Goal: Information Seeking & Learning: Learn about a topic

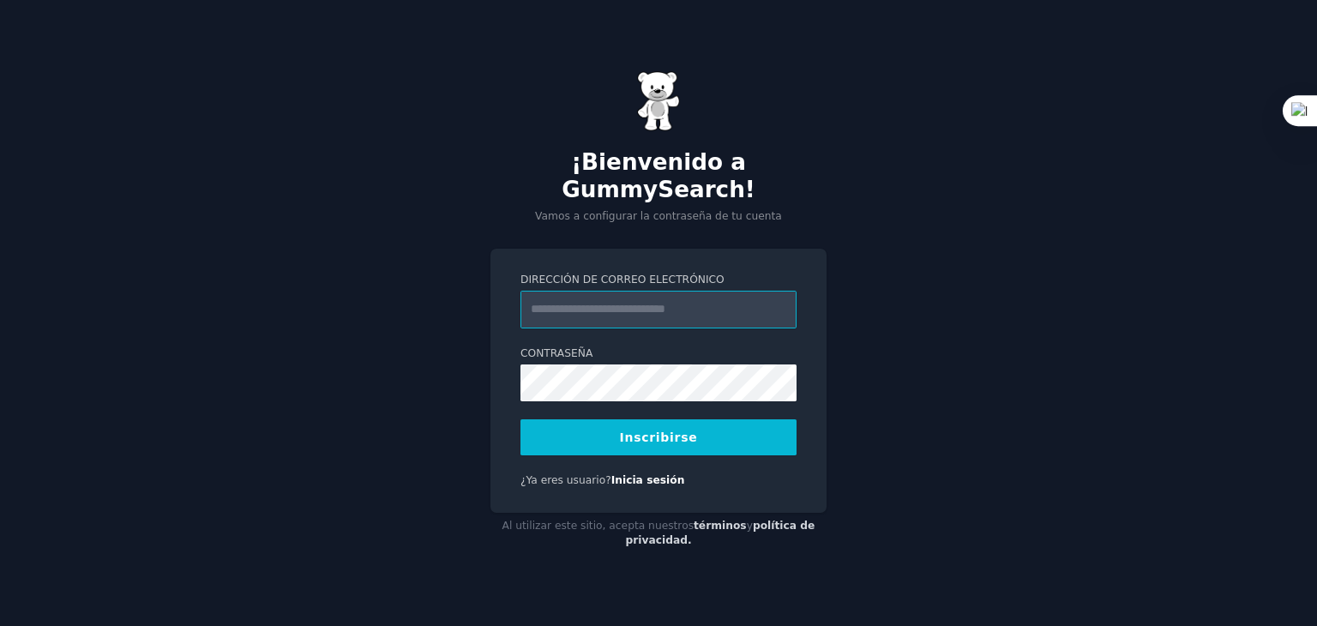
click at [563, 306] on input "Dirección de correo electrónico" at bounding box center [659, 310] width 276 height 38
type input "**********"
click at [518, 369] on div "**********" at bounding box center [659, 381] width 336 height 264
click at [988, 274] on div "**********" at bounding box center [658, 313] width 1317 height 626
click at [677, 433] on button "Inscribirse" at bounding box center [659, 437] width 276 height 36
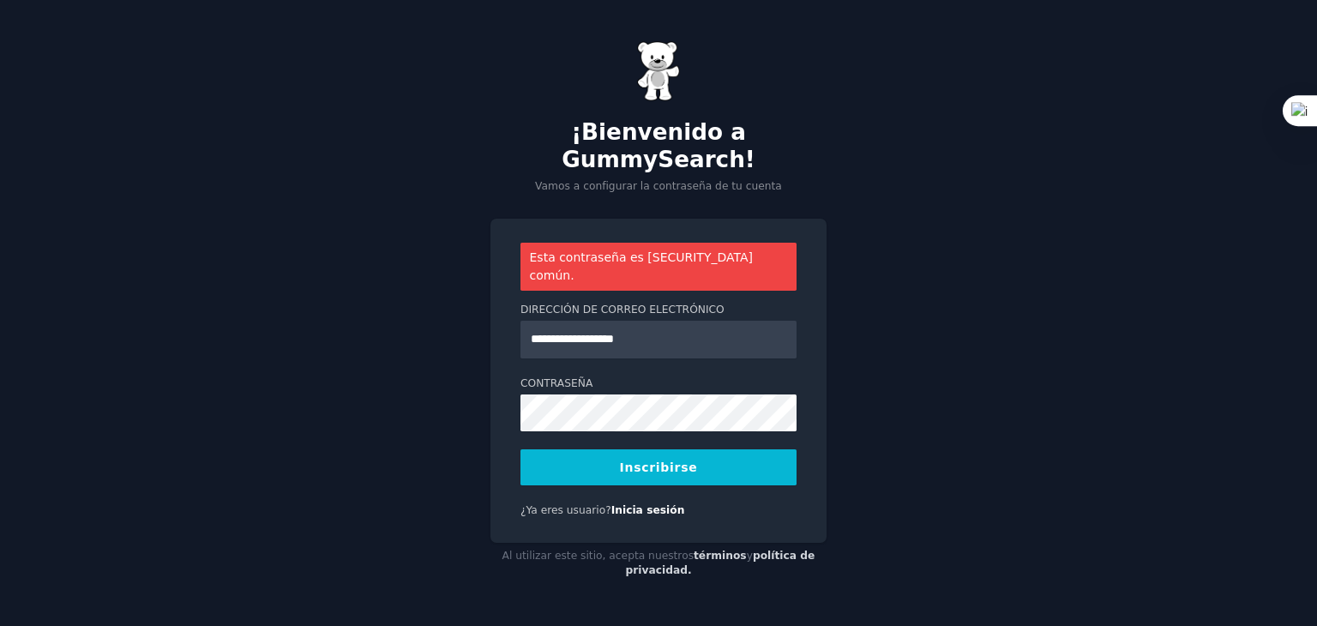
click at [1169, 268] on div "**********" at bounding box center [658, 313] width 1317 height 626
click at [646, 449] on button "Inscribirse" at bounding box center [659, 467] width 276 height 36
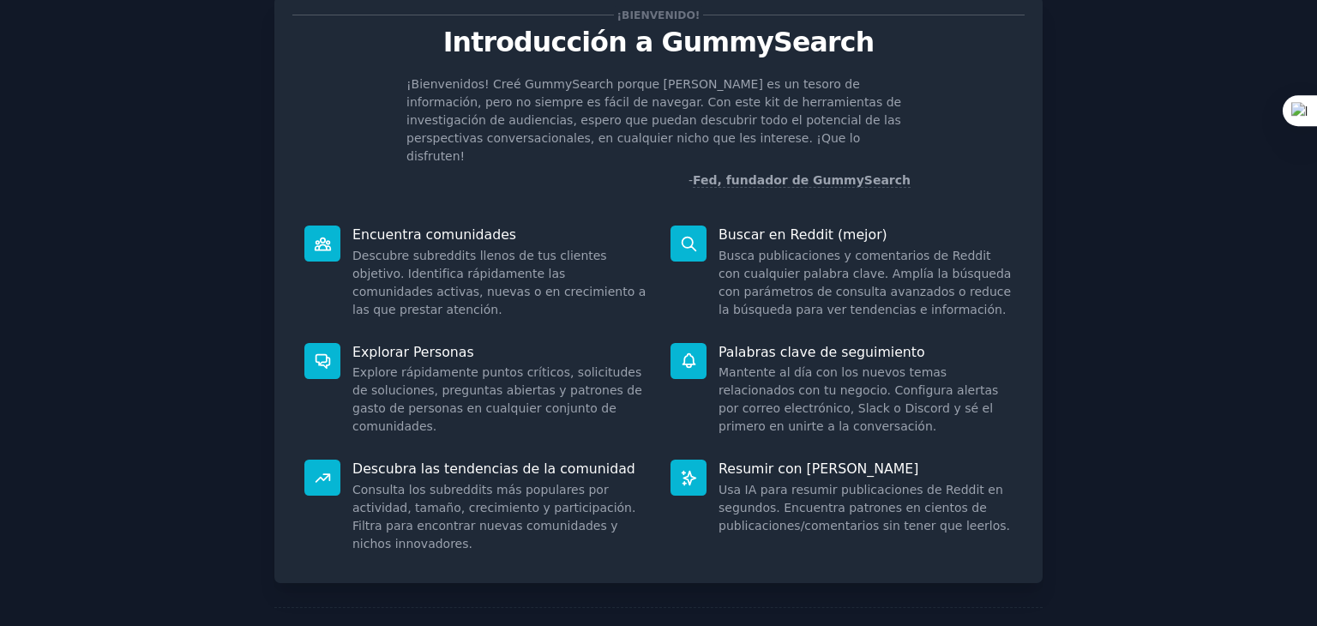
scroll to position [99, 0]
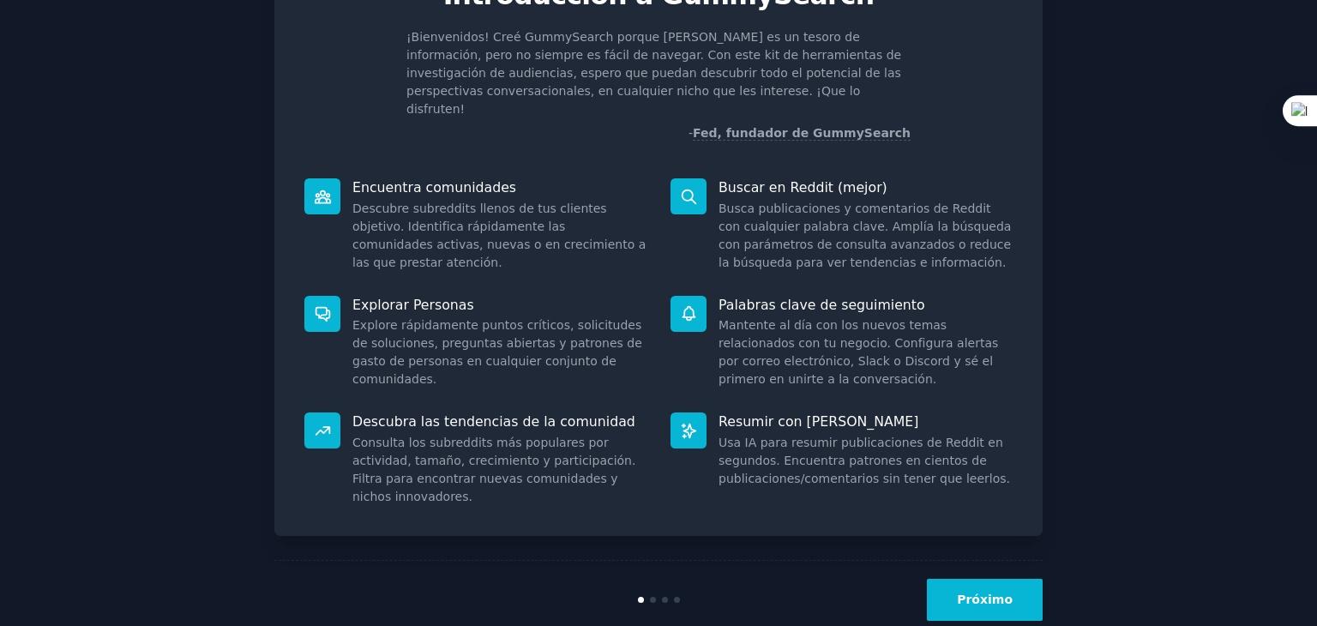
click at [991, 593] on font "Próximo" at bounding box center [985, 600] width 56 height 14
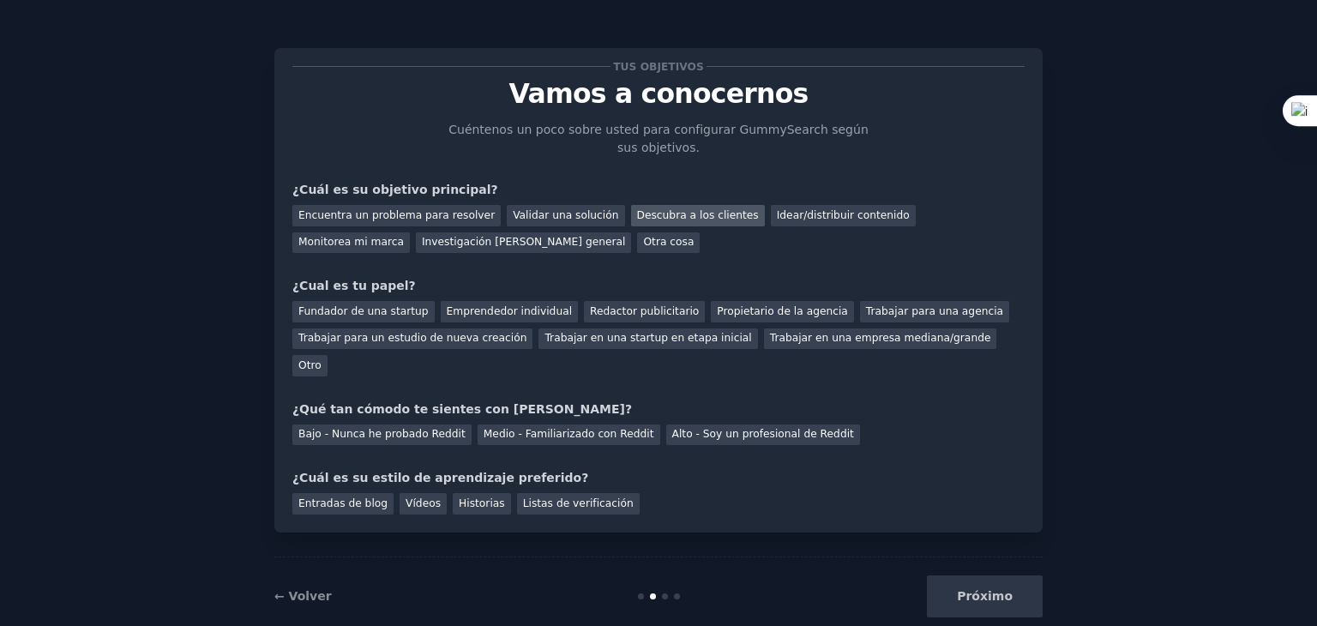
click at [668, 214] on font "Descubra a los clientes" at bounding box center [698, 215] width 122 height 12
click at [777, 214] on font "Idear/distribuir contenido" at bounding box center [843, 215] width 133 height 12
click at [643, 236] on font "Otra cosa" at bounding box center [668, 242] width 51 height 12
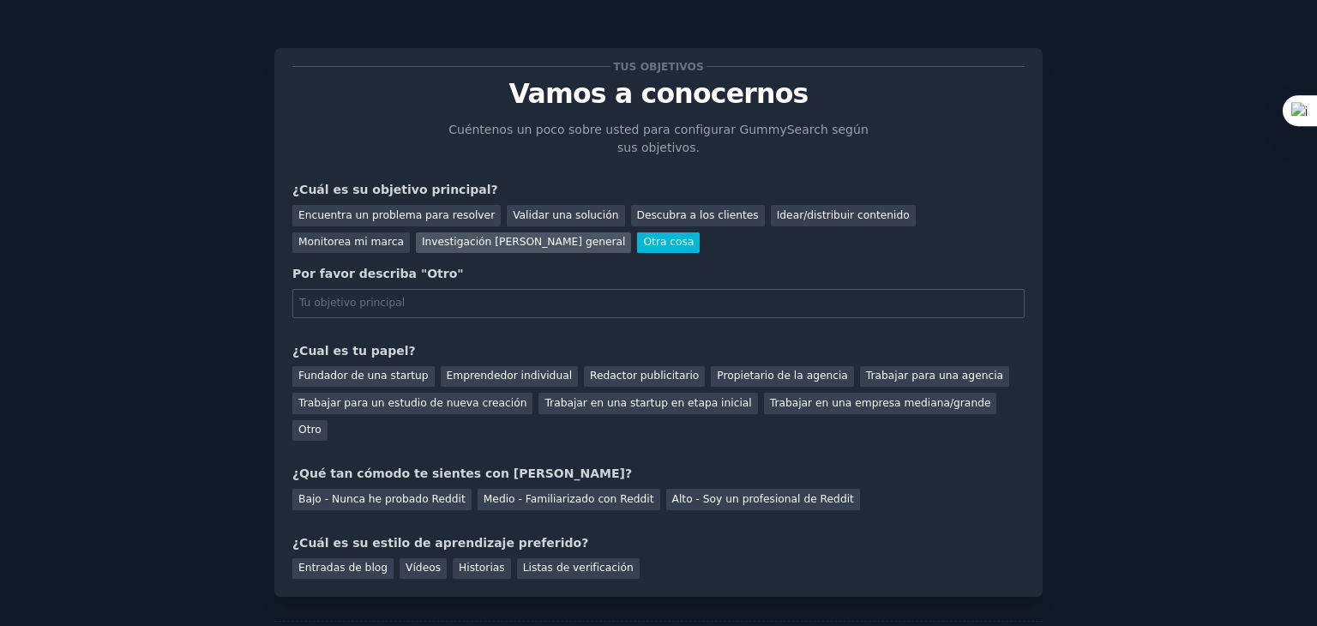
click at [422, 236] on font "Investigación de mercado general" at bounding box center [524, 242] width 204 height 12
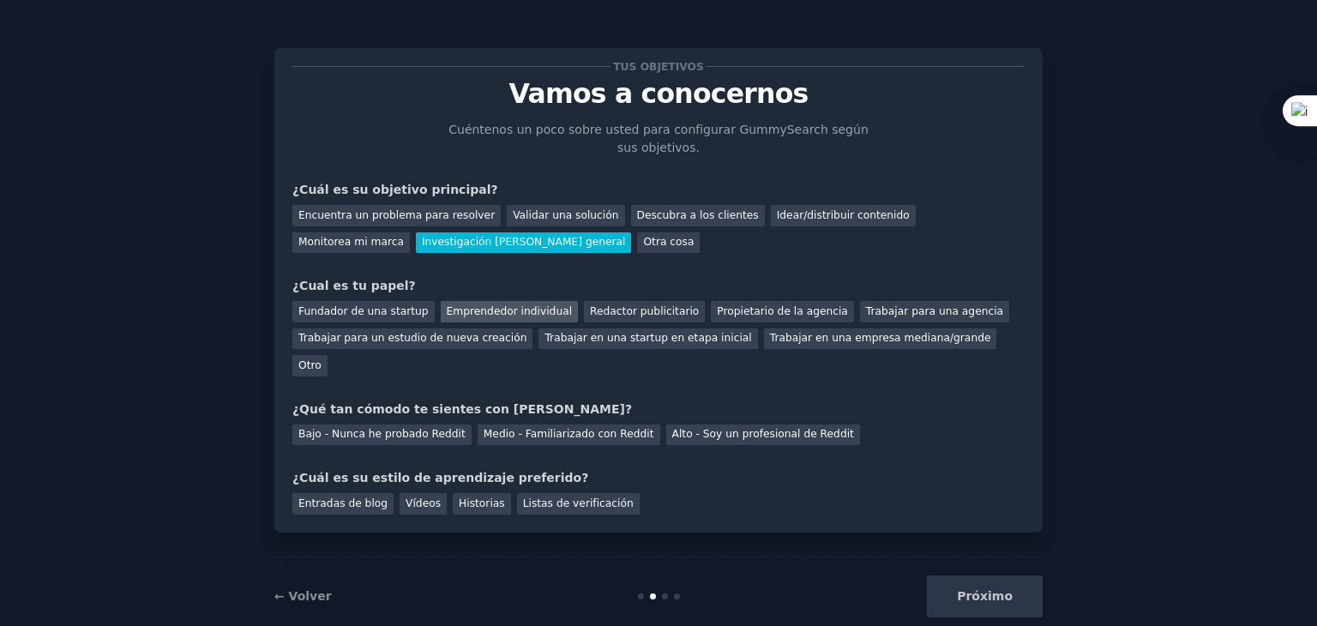
click at [458, 309] on font "Emprendedor individual" at bounding box center [509, 311] width 125 height 12
click at [619, 306] on font "Redactor publicitario" at bounding box center [644, 311] width 109 height 12
click at [515, 309] on font "Emprendedor individual" at bounding box center [509, 311] width 125 height 12
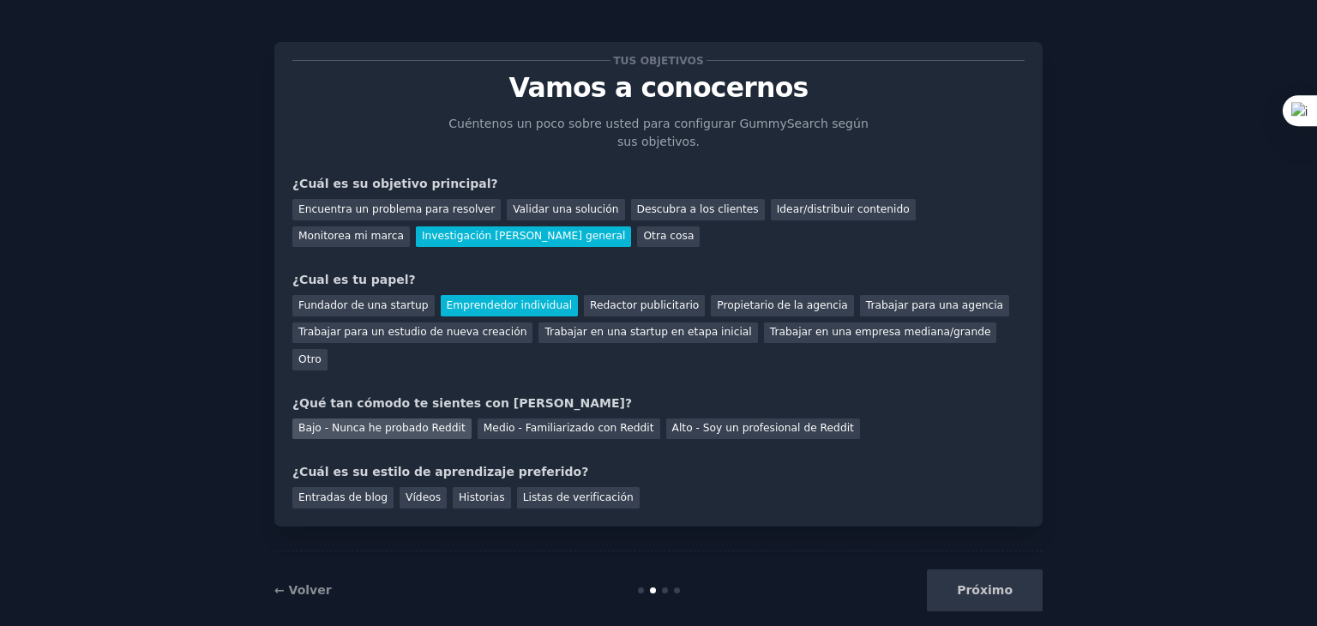
click at [391, 418] on div "Bajo - Nunca he probado Reddit" at bounding box center [381, 428] width 179 height 21
click at [409, 491] on font "Vídeos" at bounding box center [423, 497] width 35 height 12
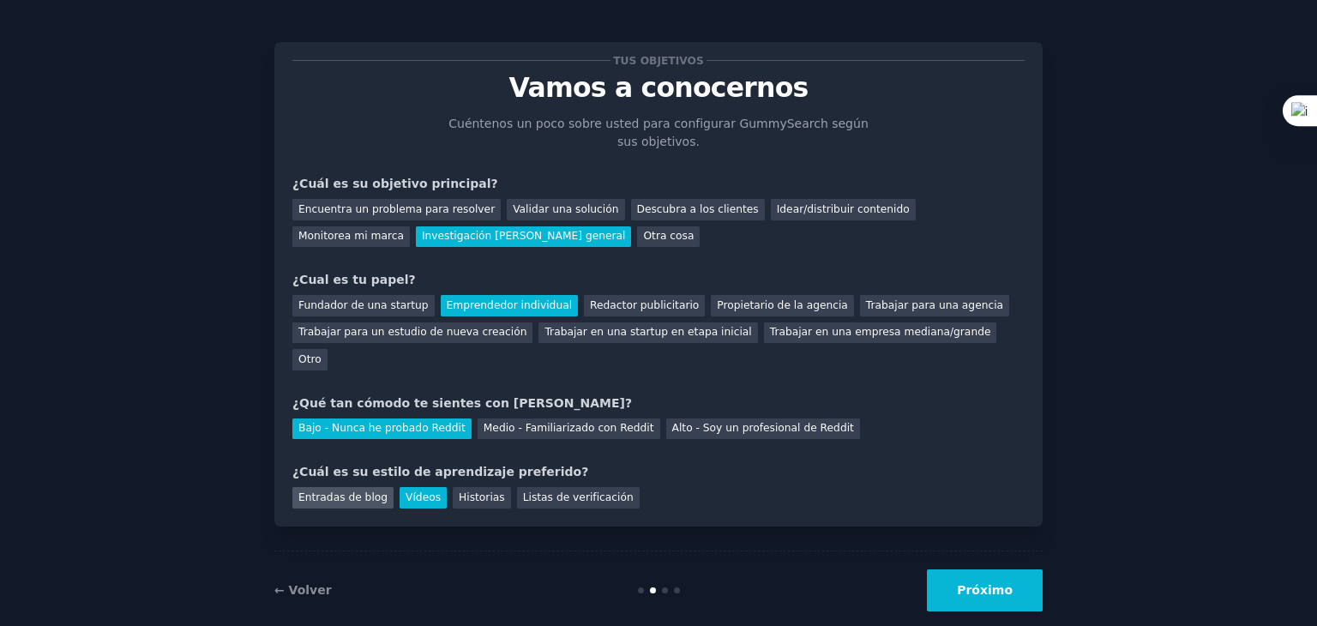
click at [346, 491] on font "Entradas de blog" at bounding box center [342, 497] width 89 height 12
click at [406, 491] on font "Vídeos" at bounding box center [423, 497] width 35 height 12
click at [972, 583] on font "Próximo" at bounding box center [985, 590] width 56 height 14
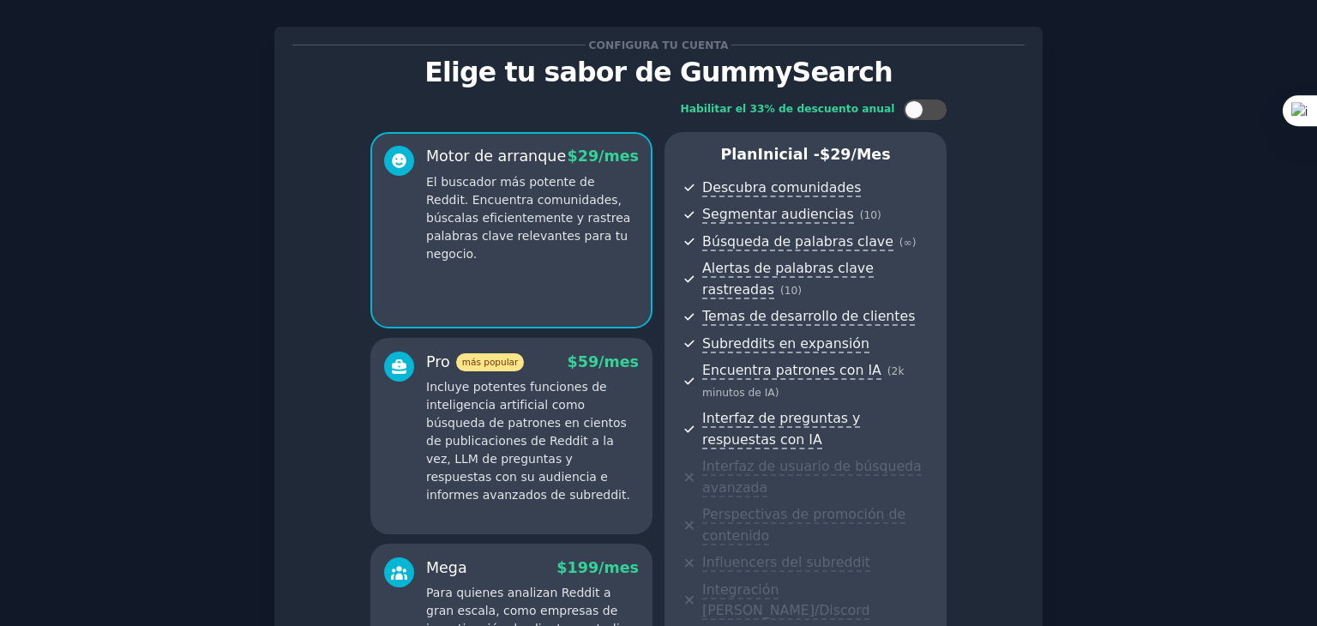
scroll to position [277, 0]
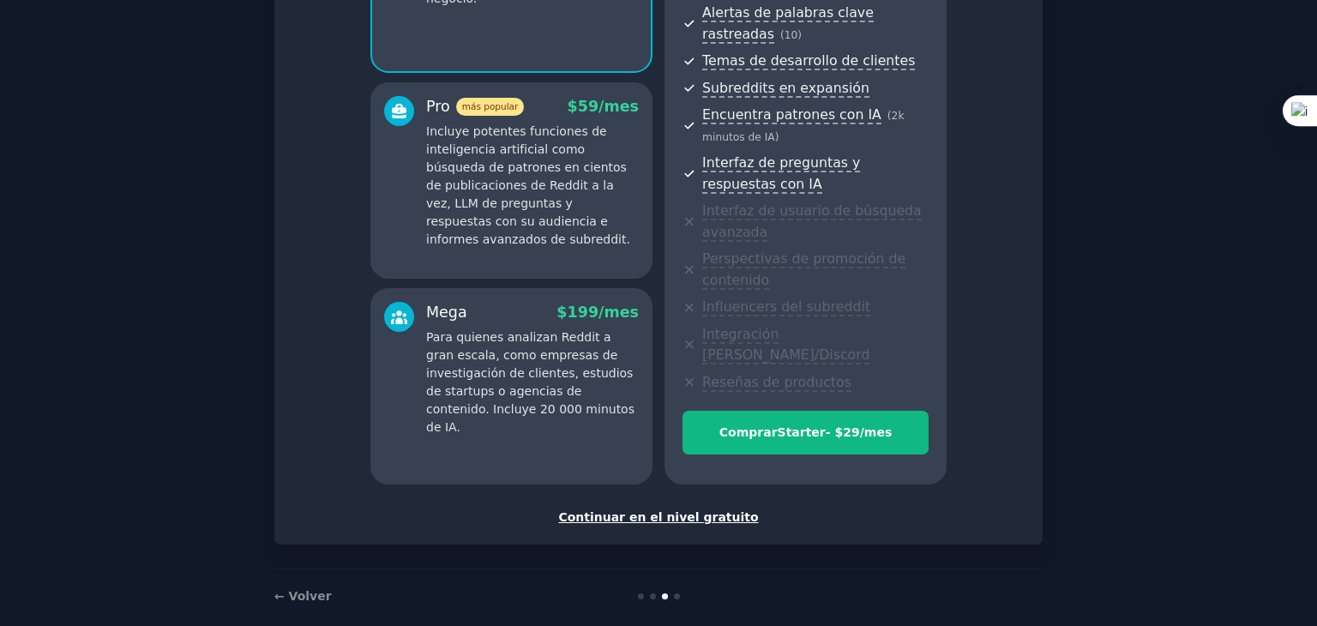
click at [677, 510] on font "Continuar en el nivel gratuito" at bounding box center [658, 517] width 200 height 14
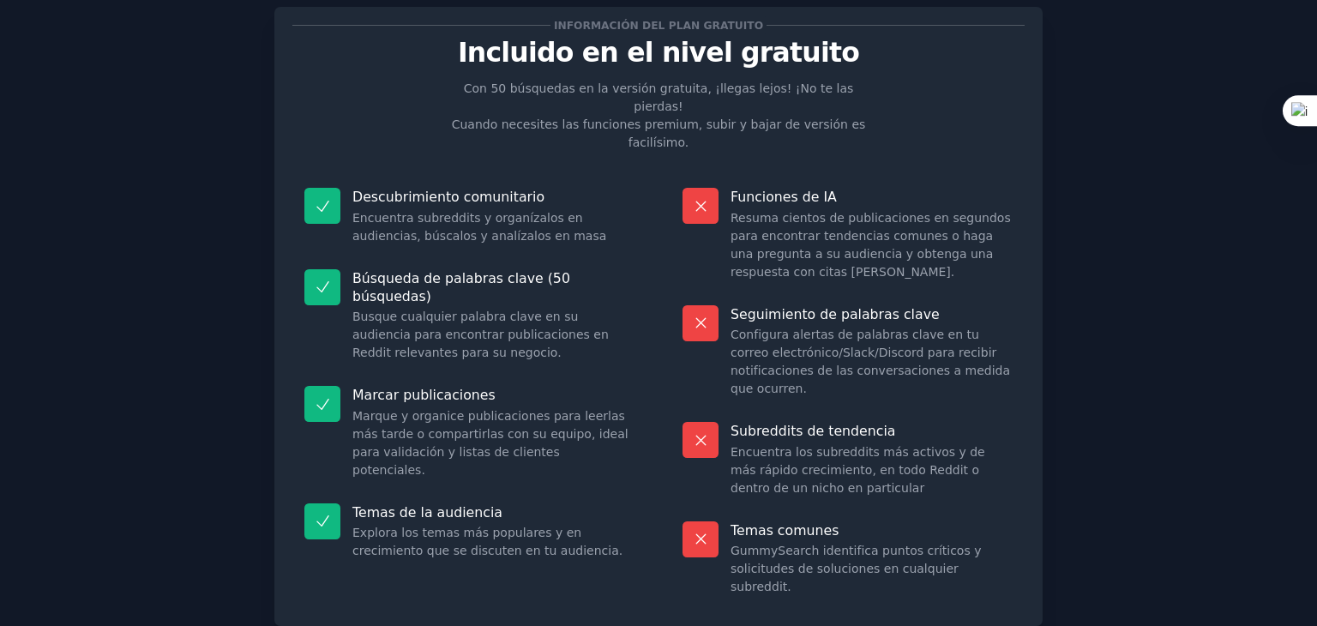
scroll to position [96, 0]
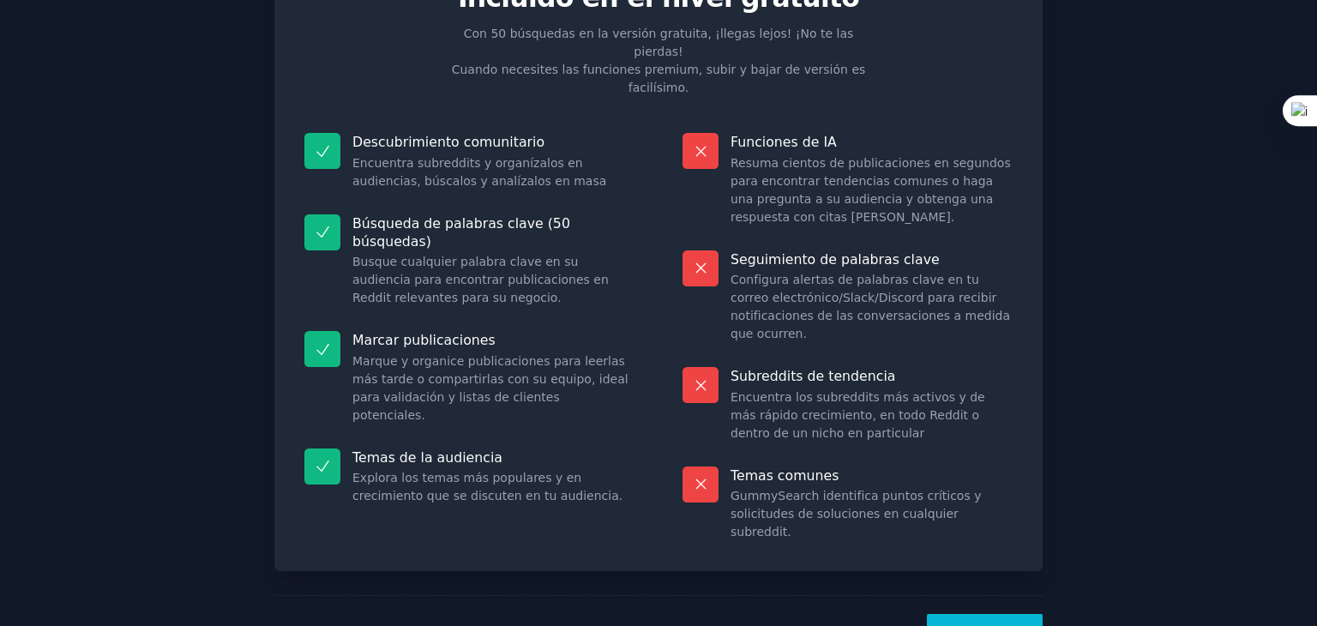
click at [1002, 625] on font "¡Vamos!" at bounding box center [985, 635] width 56 height 14
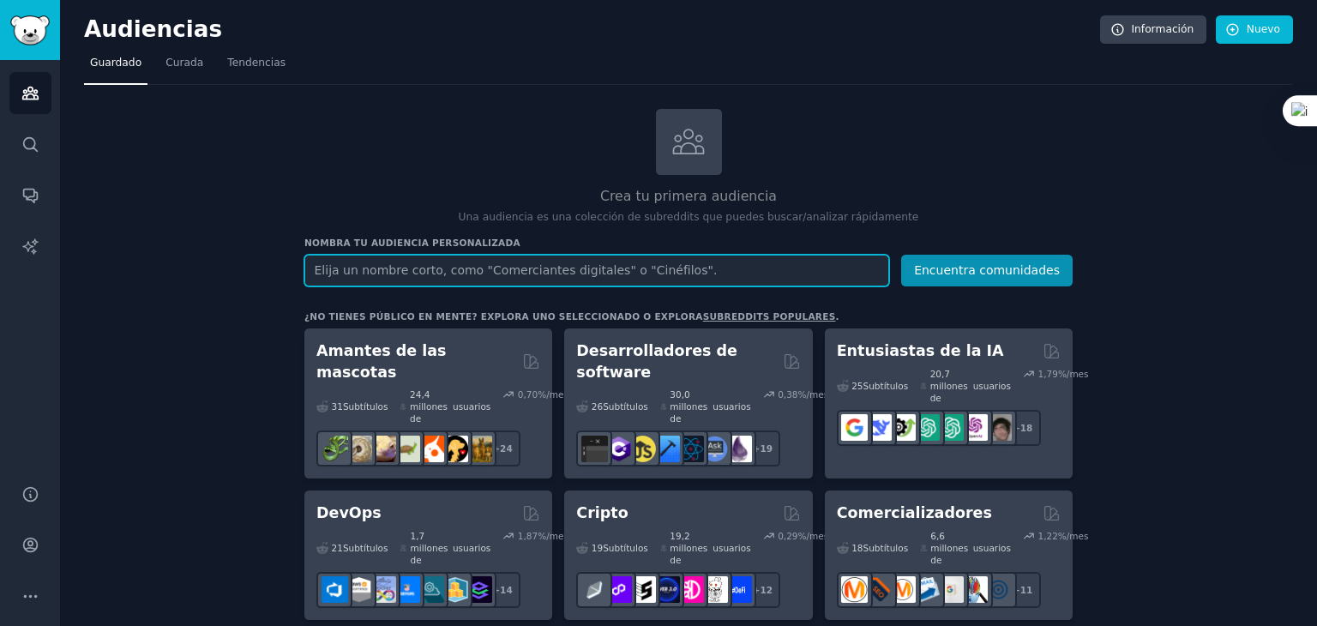
click at [412, 272] on input "text" at bounding box center [596, 271] width 585 height 32
type input "A"
type input "AMIGURUMIS"
click at [901, 255] on button "Encuentra comunidades" at bounding box center [987, 271] width 172 height 32
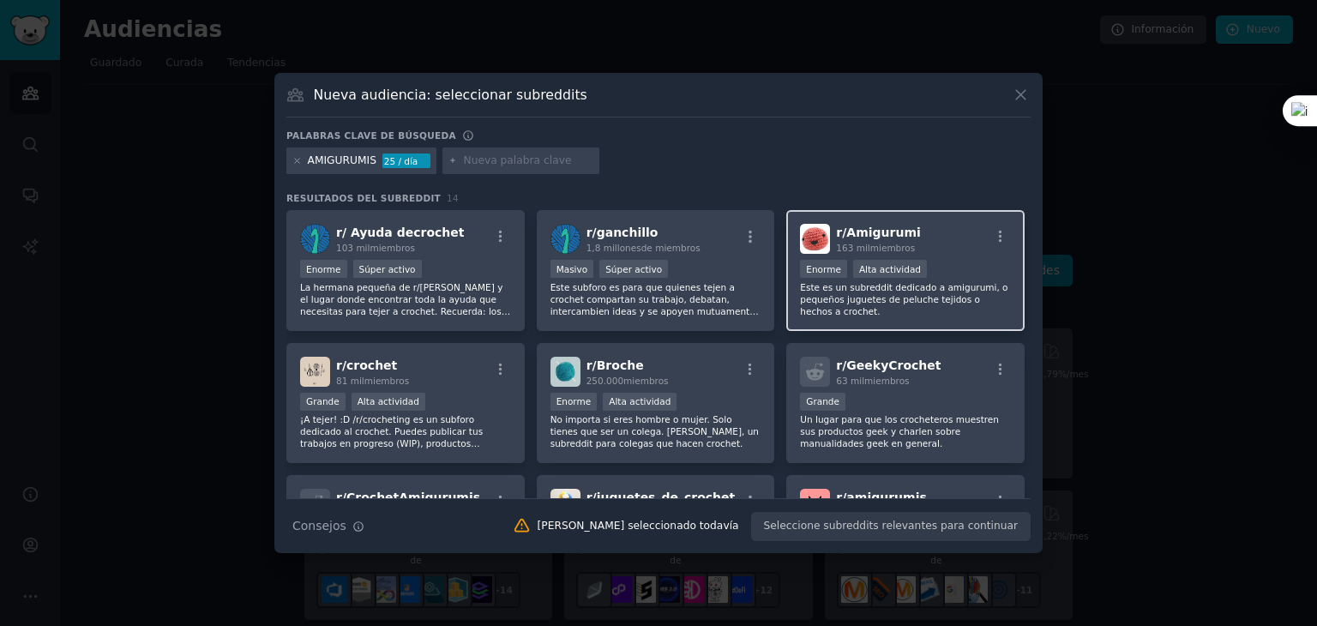
click at [852, 234] on font "Amigurumi" at bounding box center [883, 233] width 74 height 14
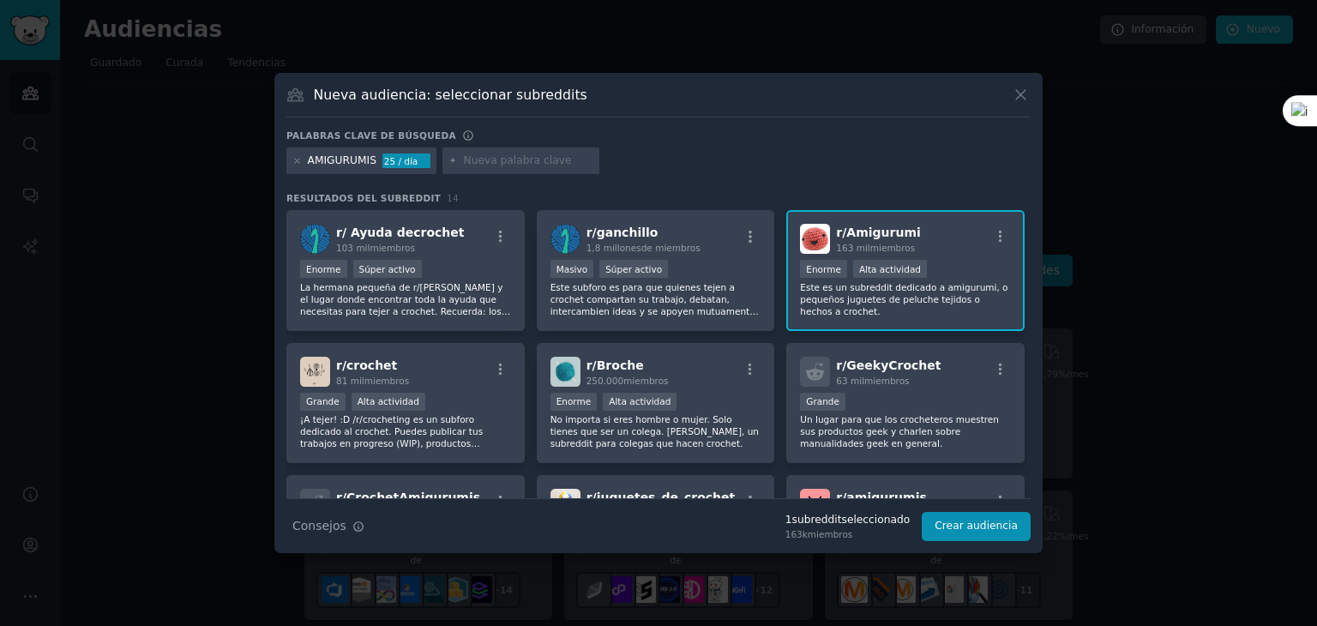
click at [882, 288] on font "Este es un subreddit dedicado a amigurumi, o pequeños juguetes de peluche tejid…" at bounding box center [904, 299] width 208 height 34
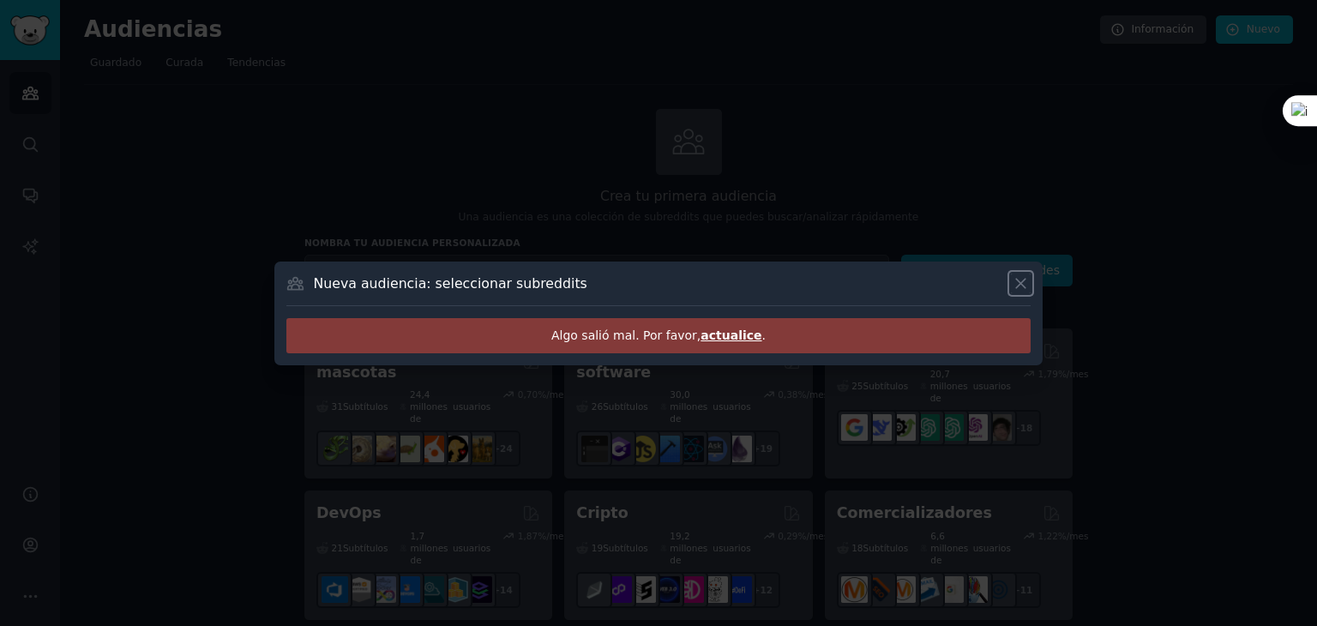
click at [1020, 289] on icon at bounding box center [1021, 283] width 18 height 18
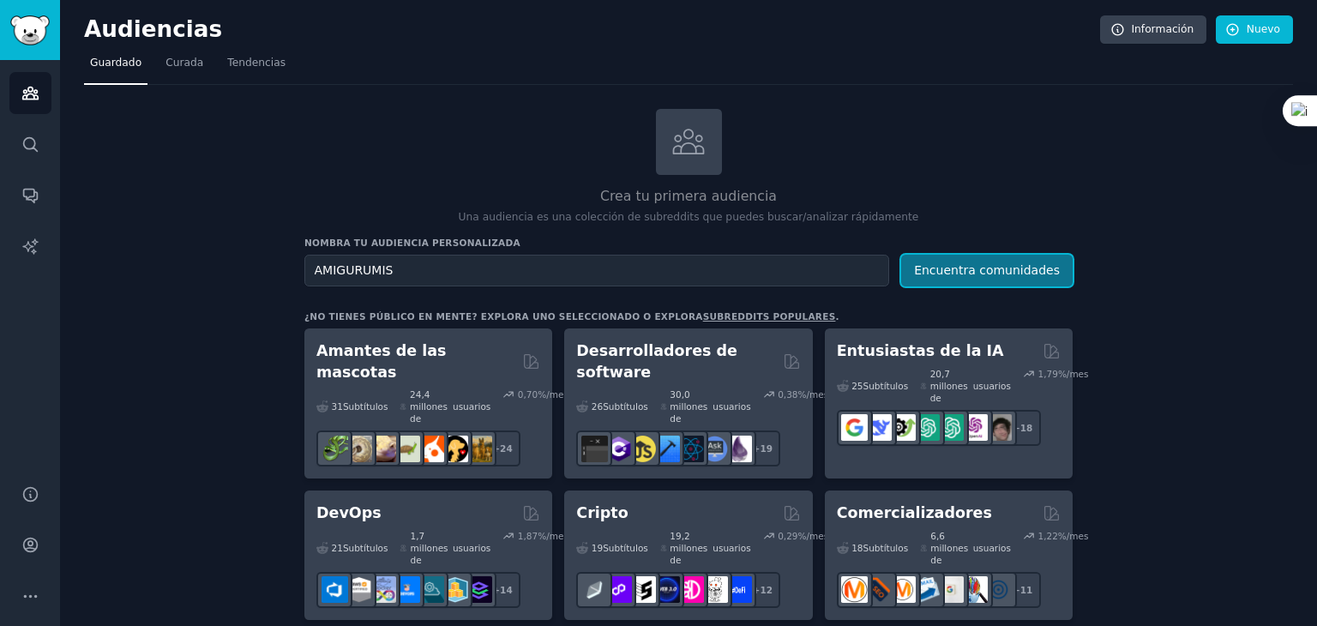
click at [1016, 273] on font "Encuentra comunidades" at bounding box center [987, 270] width 146 height 14
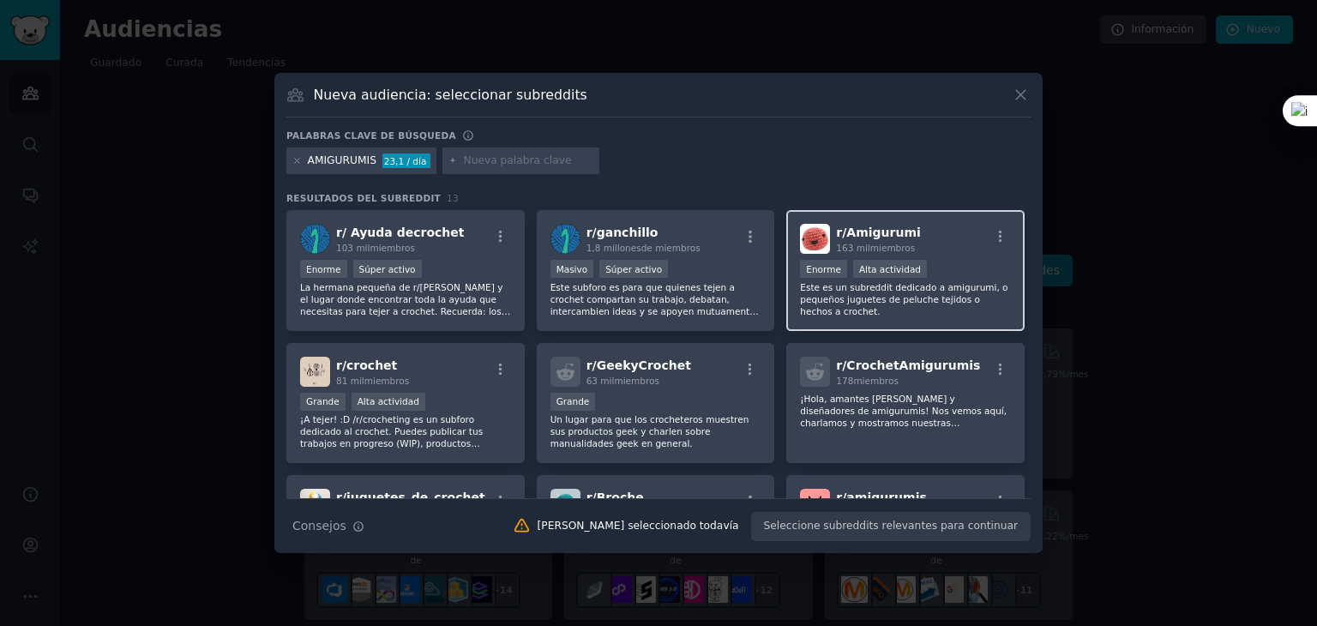
click at [810, 246] on img at bounding box center [815, 239] width 30 height 30
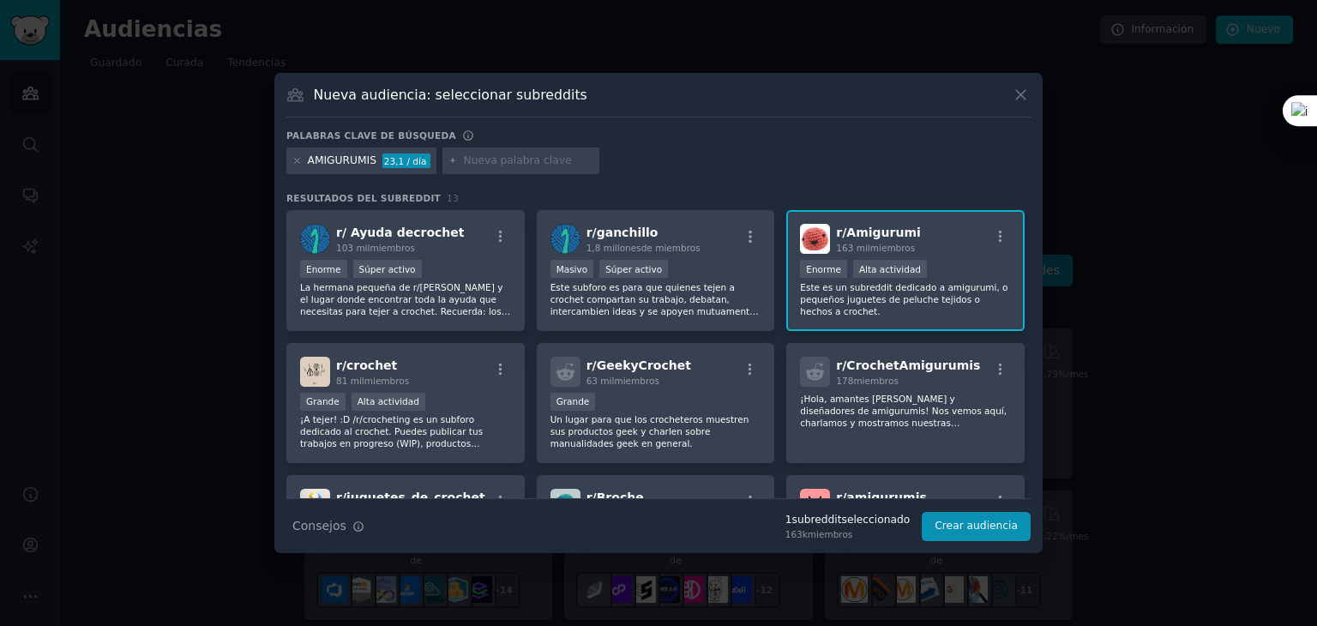
click at [906, 295] on font "Este es un subreddit dedicado a amigurumi, o pequeños juguetes de peluche tejid…" at bounding box center [904, 299] width 208 height 34
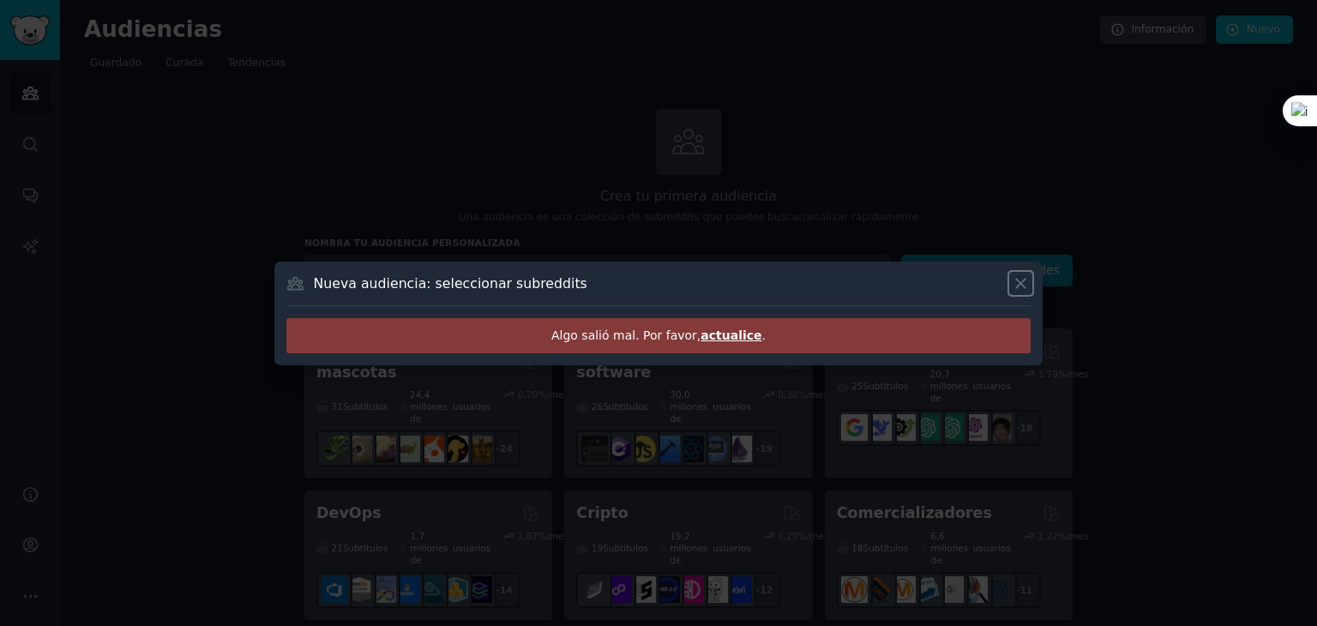
click at [1015, 282] on icon at bounding box center [1021, 283] width 18 height 18
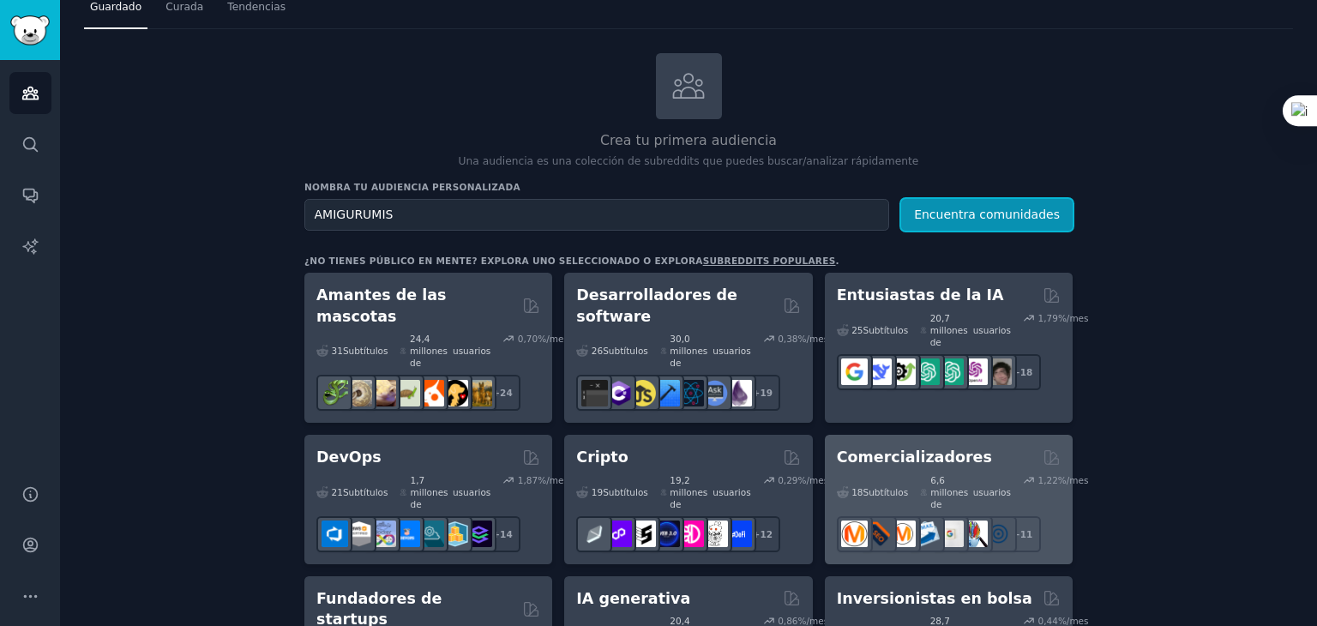
scroll to position [86, 0]
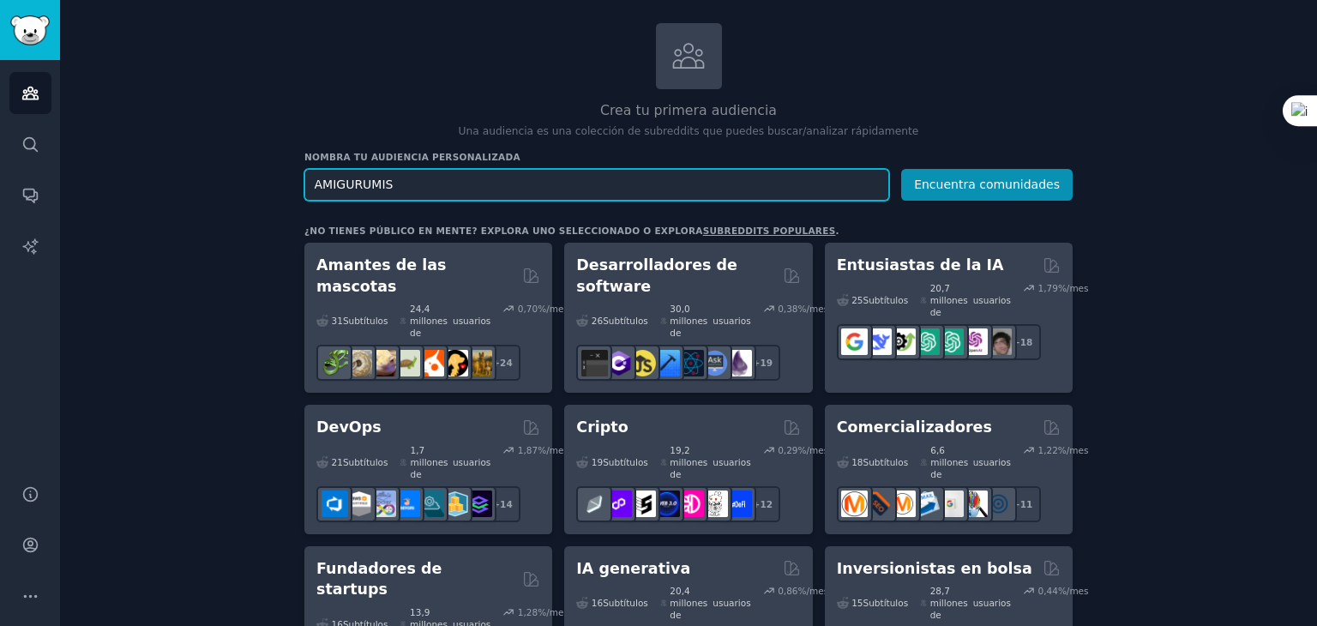
click at [656, 186] on input "AMIGURUMIS" at bounding box center [596, 185] width 585 height 32
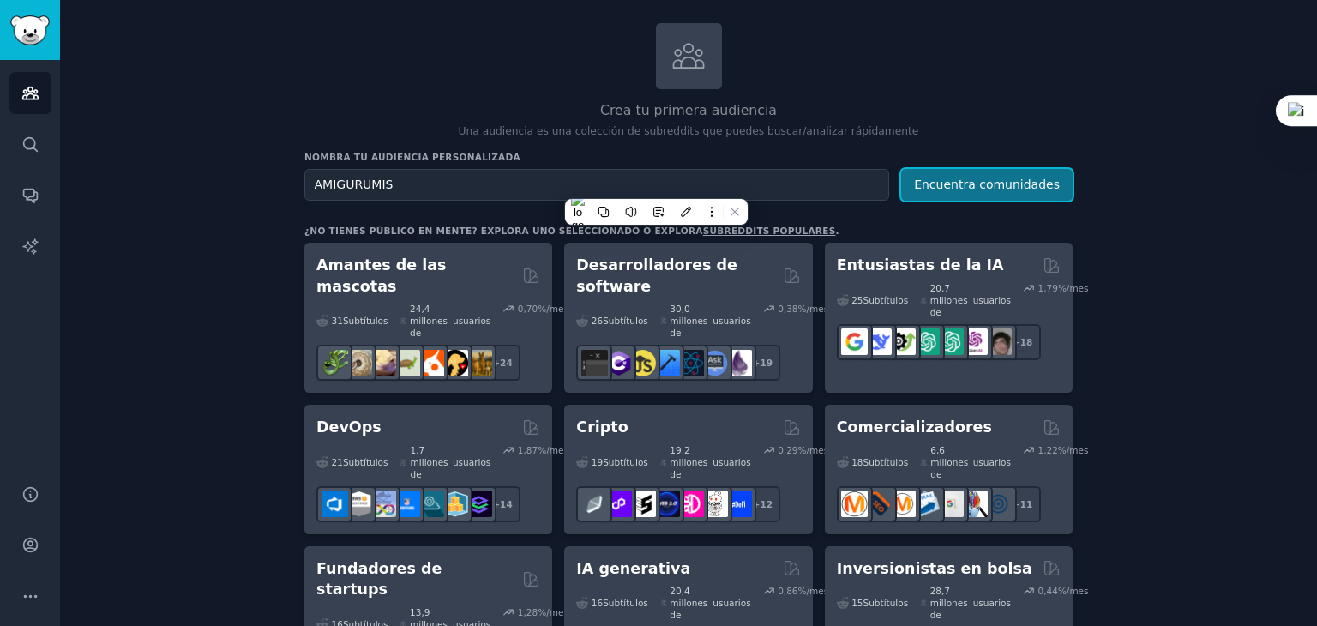
click at [982, 186] on font "Encuentra comunidades" at bounding box center [987, 185] width 146 height 14
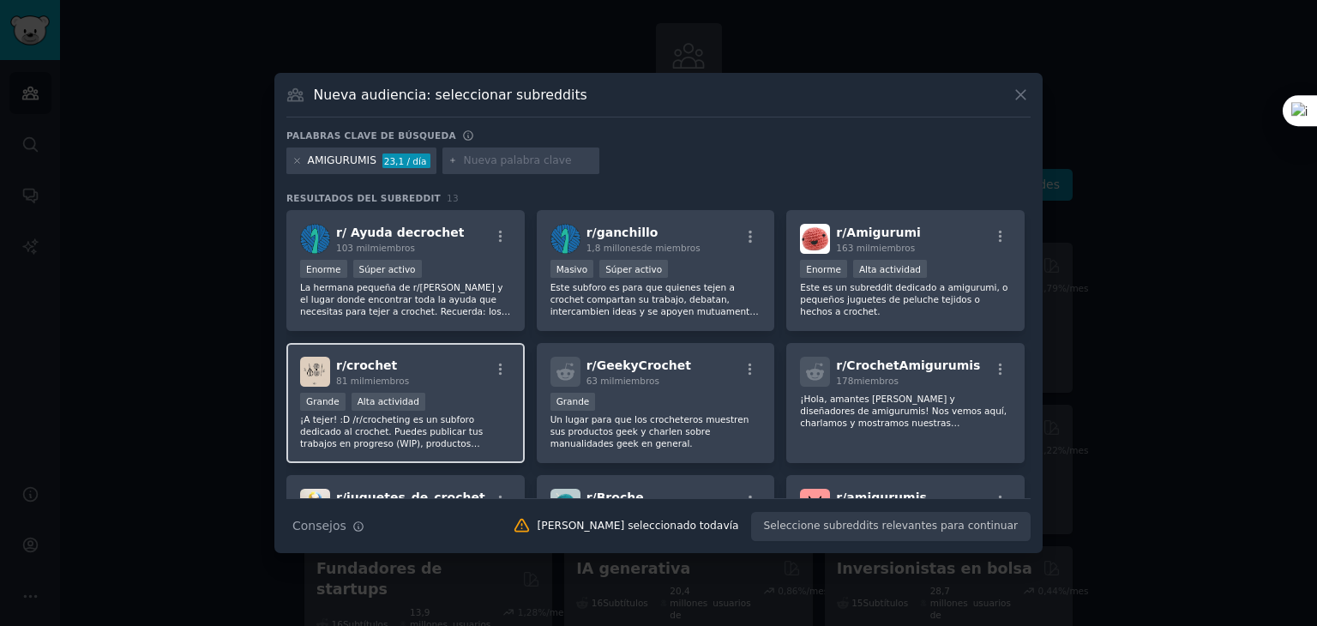
click at [312, 368] on img at bounding box center [315, 372] width 30 height 30
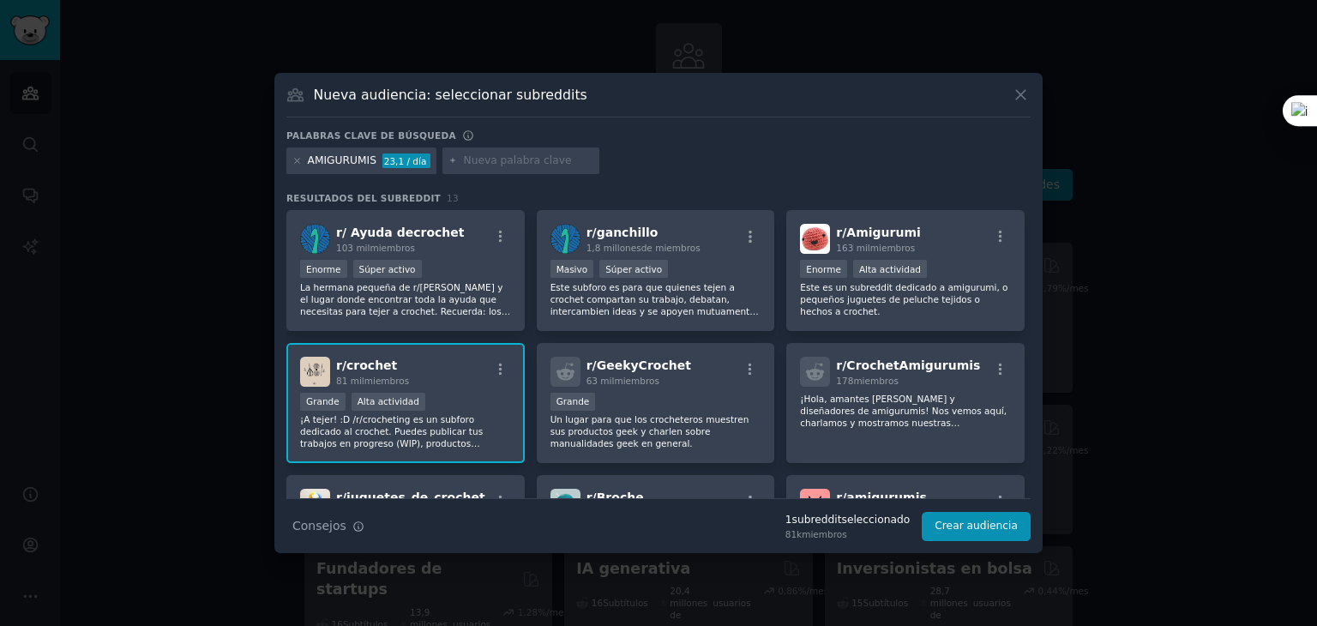
click at [363, 427] on font "¡A tejer! :D /r/crocheting es un subforo dedicado al crochet. Puedes publicar t…" at bounding box center [399, 461] width 199 height 94
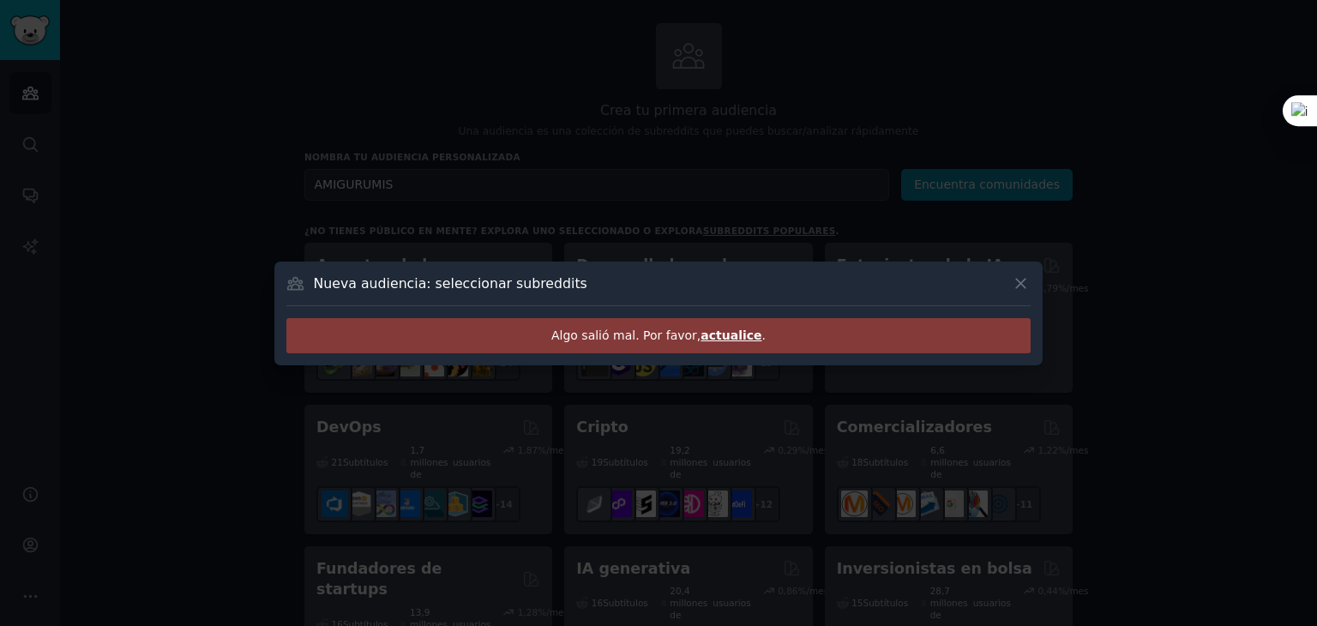
click at [721, 333] on font "actualice" at bounding box center [731, 335] width 61 height 14
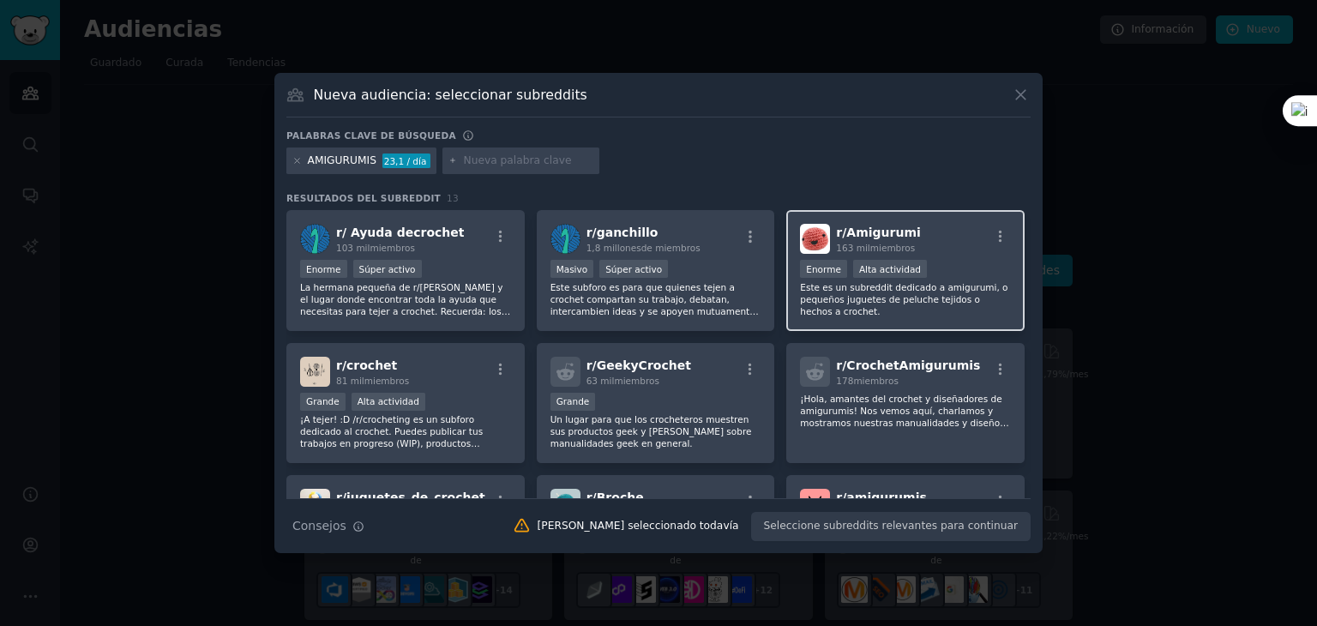
click at [866, 289] on font "Este es un subreddit dedicado a amigurumi, o pequeños juguetes de peluche tejid…" at bounding box center [904, 299] width 208 height 34
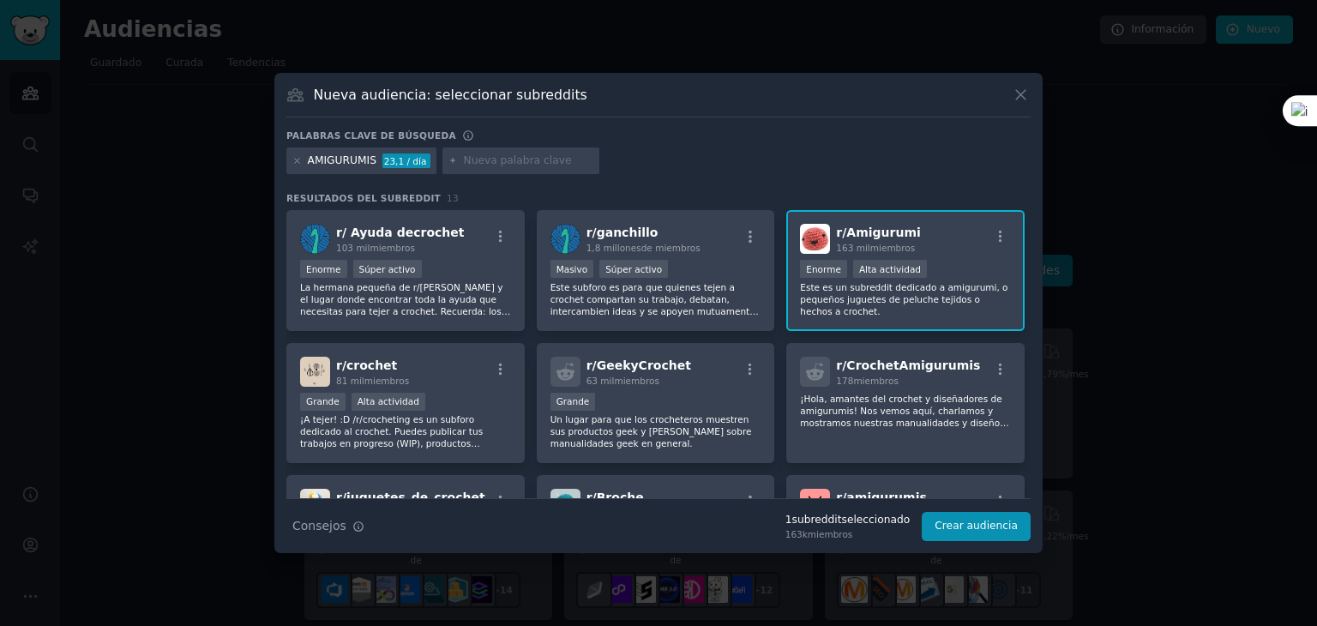
click at [903, 294] on font "Este es un subreddit dedicado a amigurumi, o pequeños juguetes de peluche tejid…" at bounding box center [904, 299] width 208 height 34
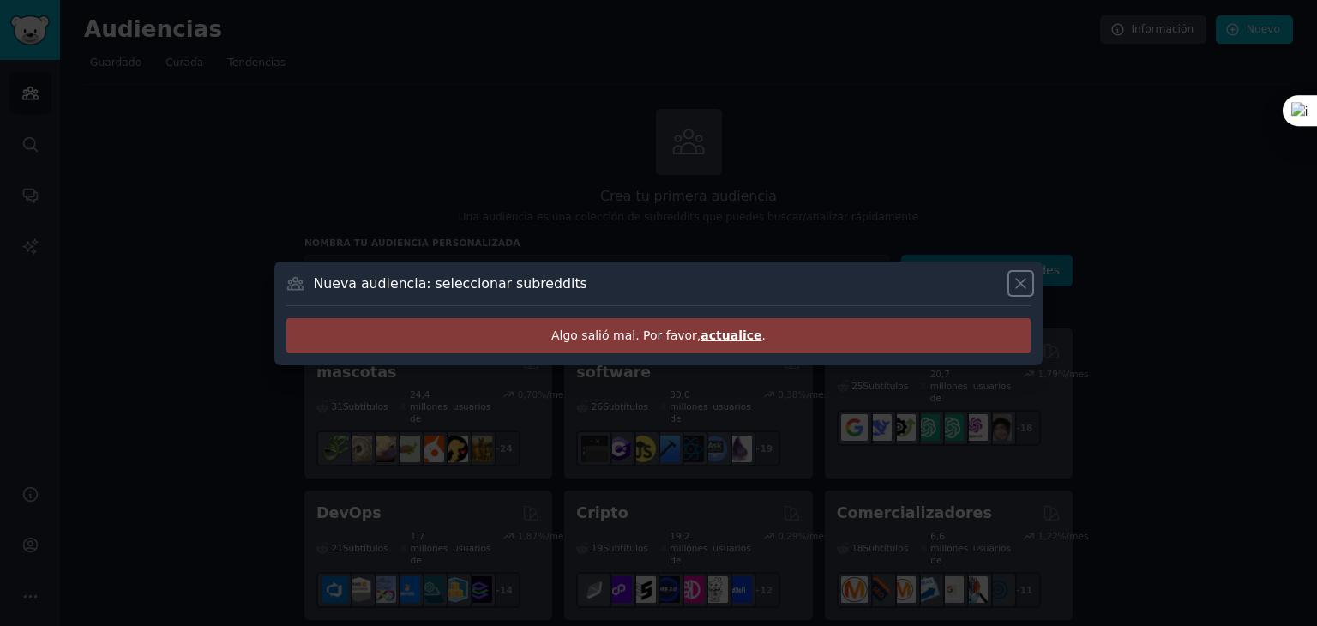
click at [1026, 281] on icon at bounding box center [1021, 283] width 18 height 18
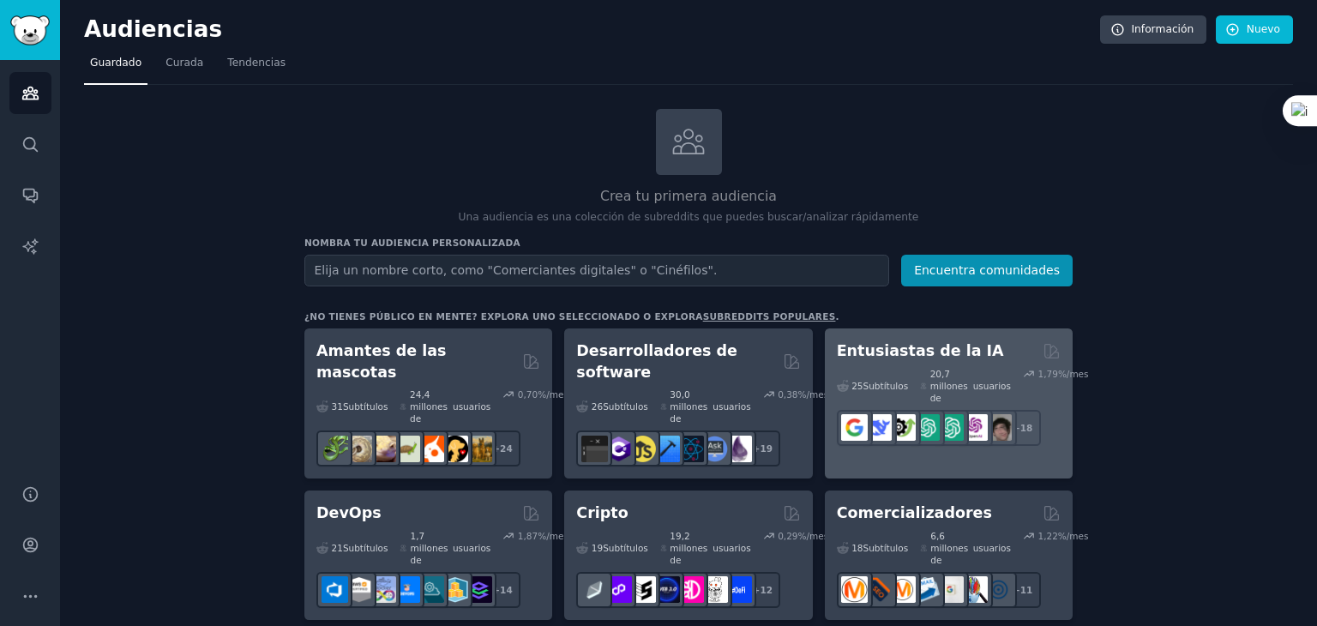
click at [861, 350] on font "Entusiastas de la IA" at bounding box center [920, 350] width 167 height 17
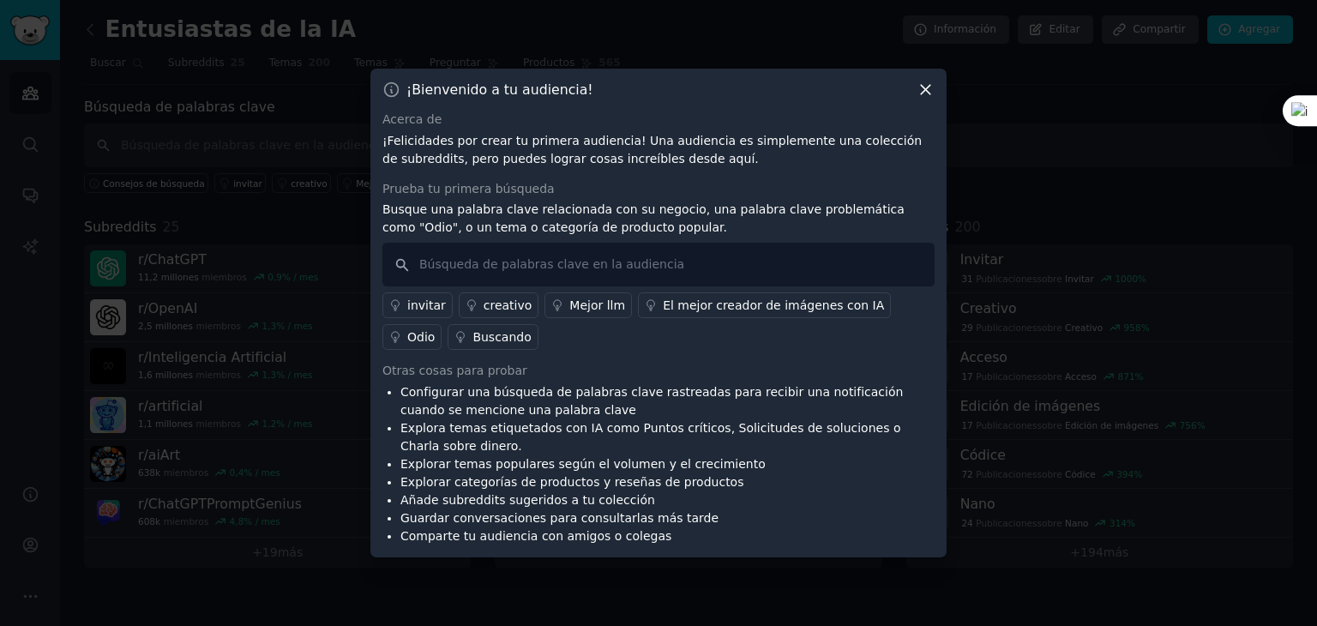
click at [926, 90] on icon at bounding box center [925, 90] width 9 height 9
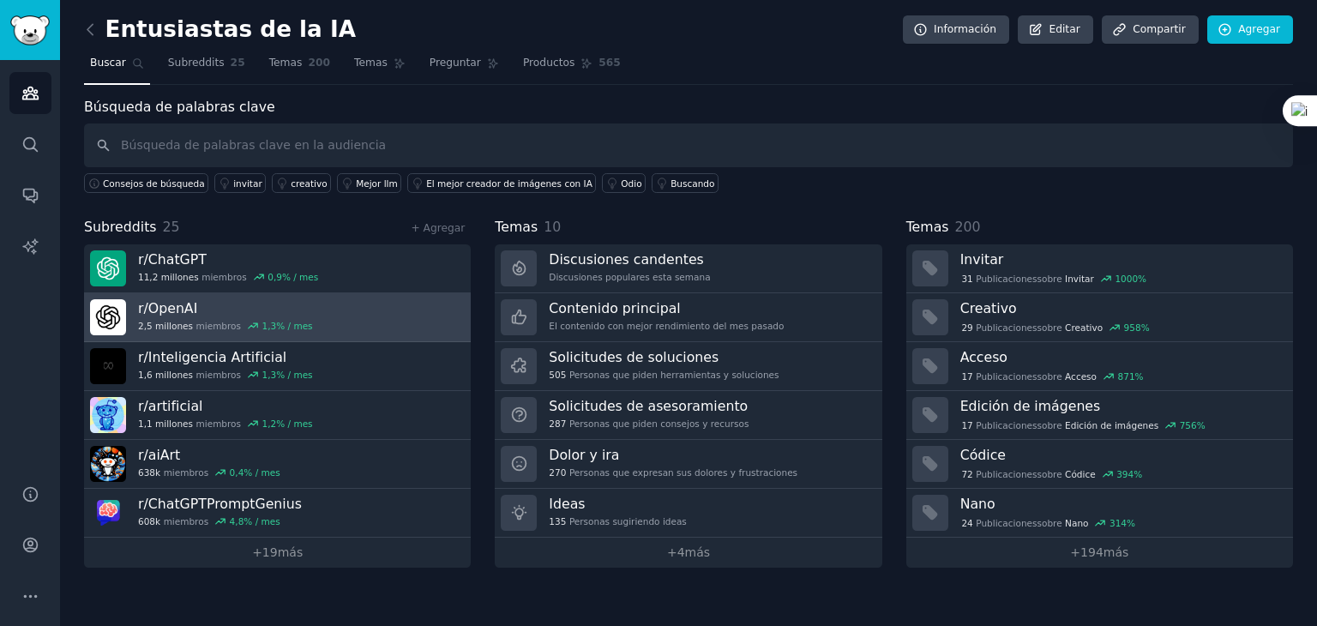
click at [196, 321] on font "miembros" at bounding box center [218, 326] width 45 height 10
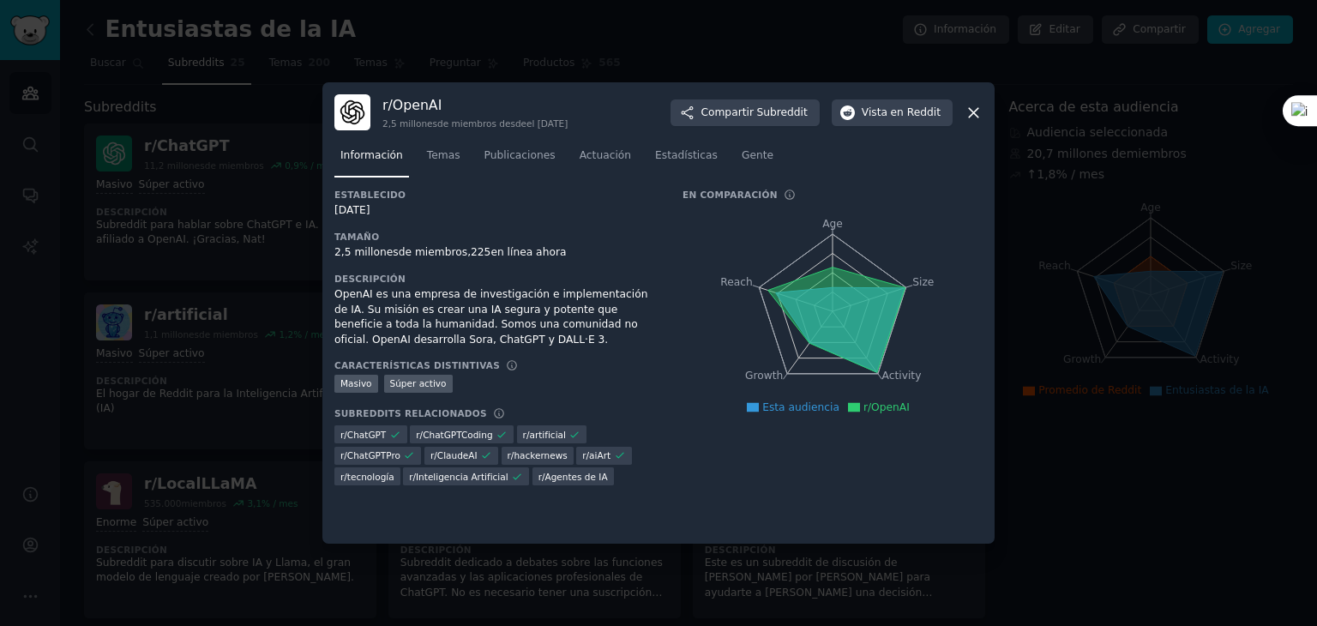
click at [978, 121] on icon at bounding box center [974, 113] width 18 height 18
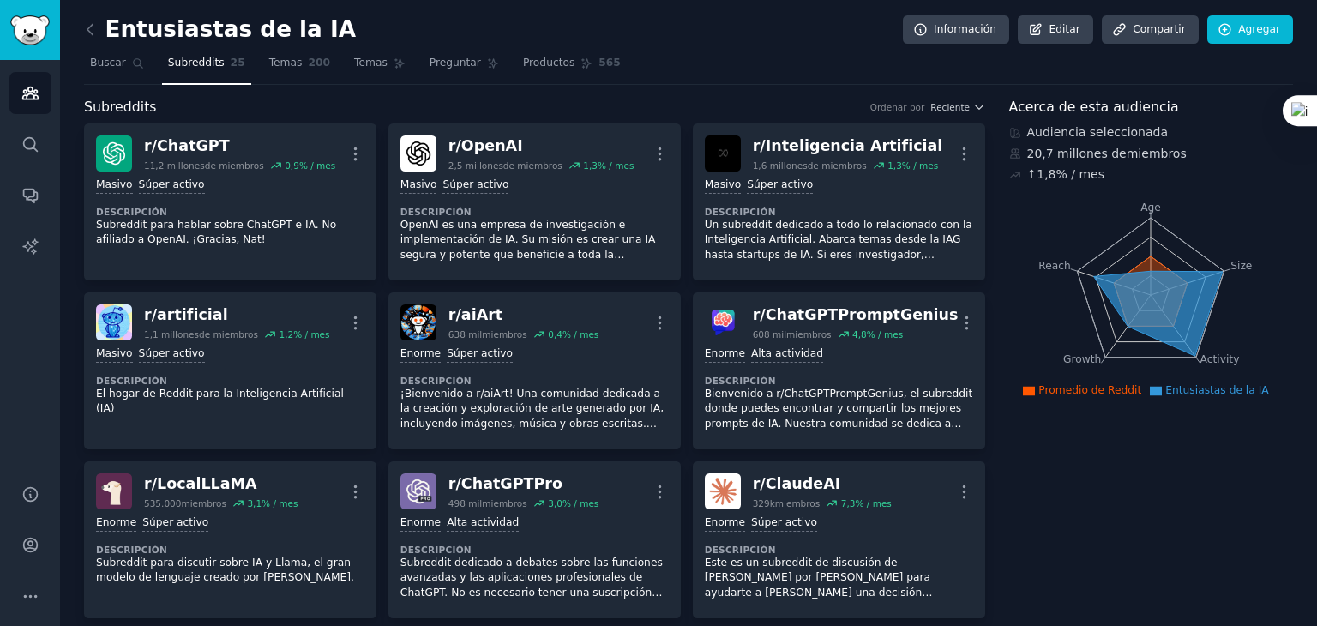
click at [1254, 210] on icon "Age Size Activity Growth Reach" at bounding box center [1150, 295] width 283 height 216
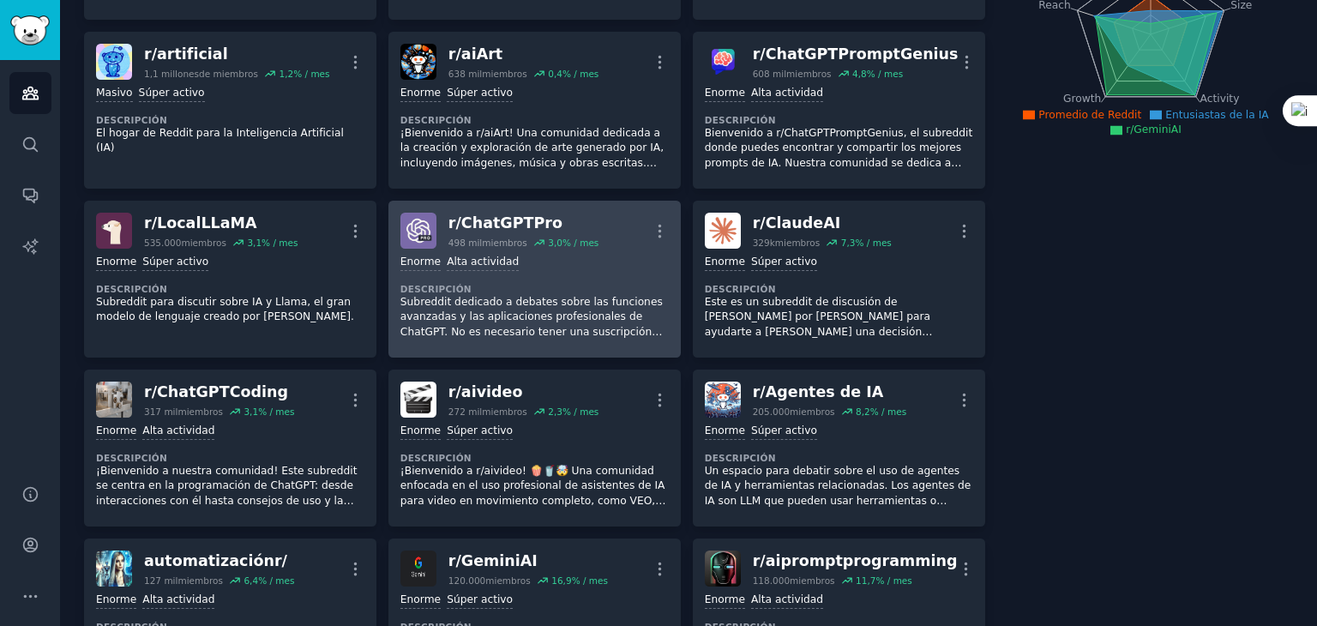
scroll to position [172, 0]
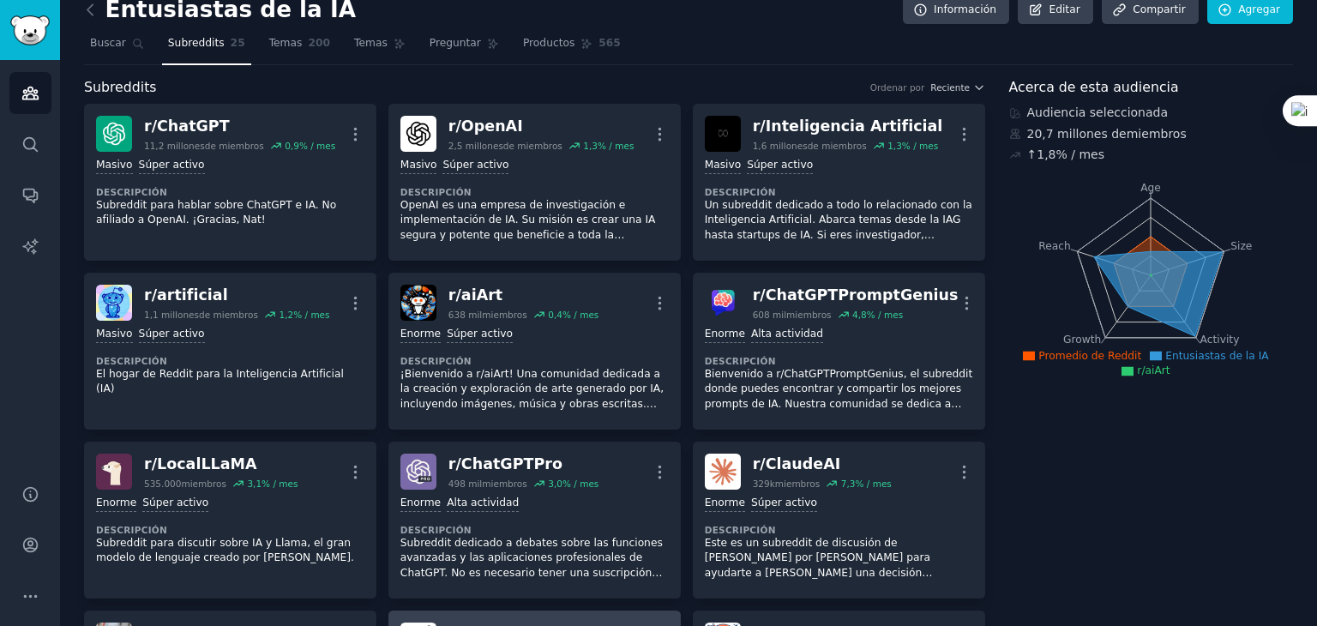
scroll to position [0, 0]
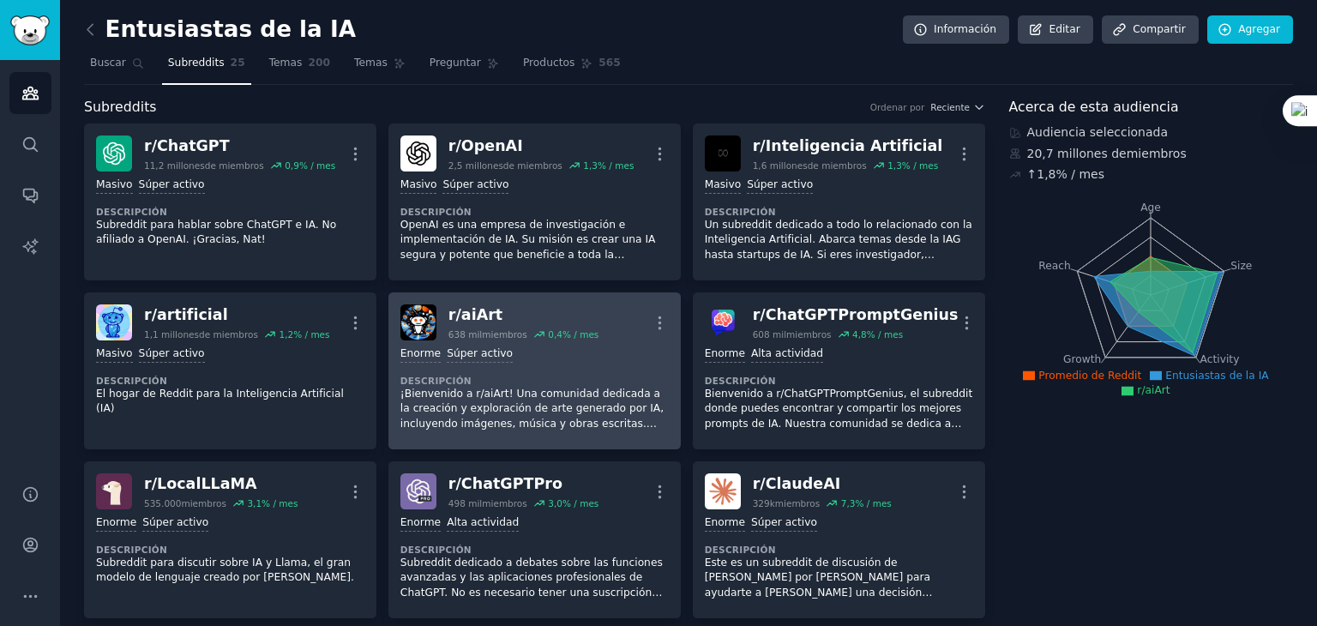
click at [452, 402] on font "¡Bienvenido a r/aiArt! Una comunidad dedicada a la creación y exploración de ar…" at bounding box center [533, 439] width 266 height 102
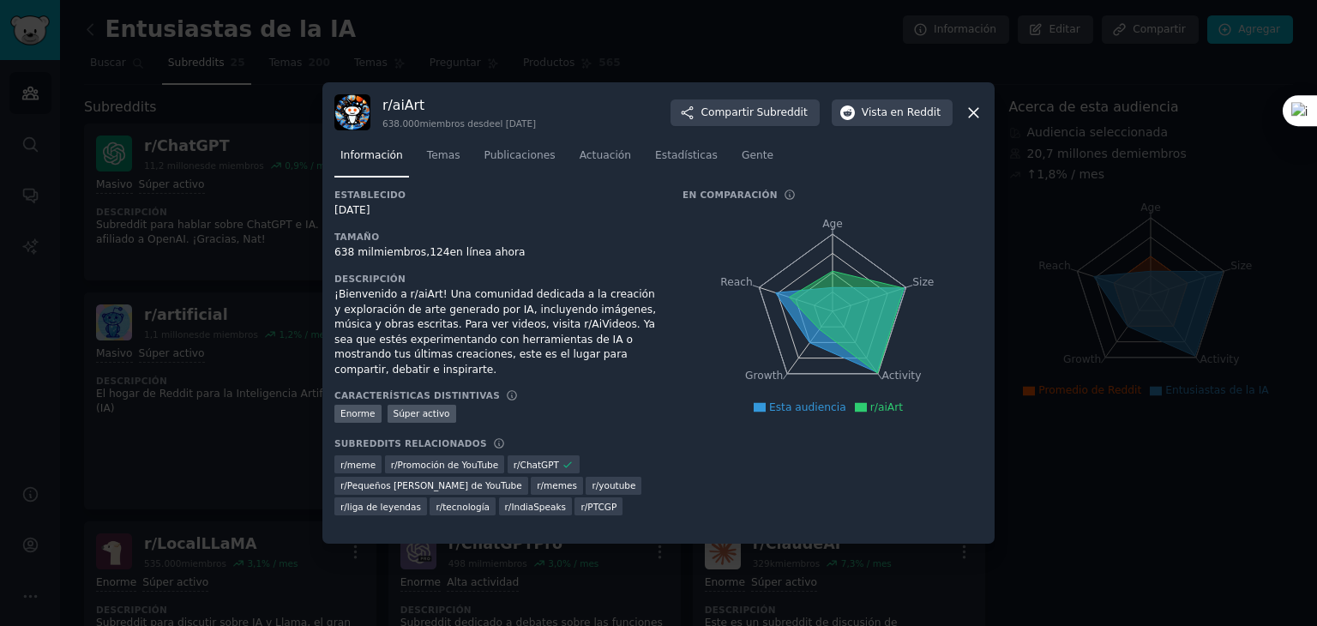
click at [968, 112] on icon at bounding box center [974, 113] width 18 height 18
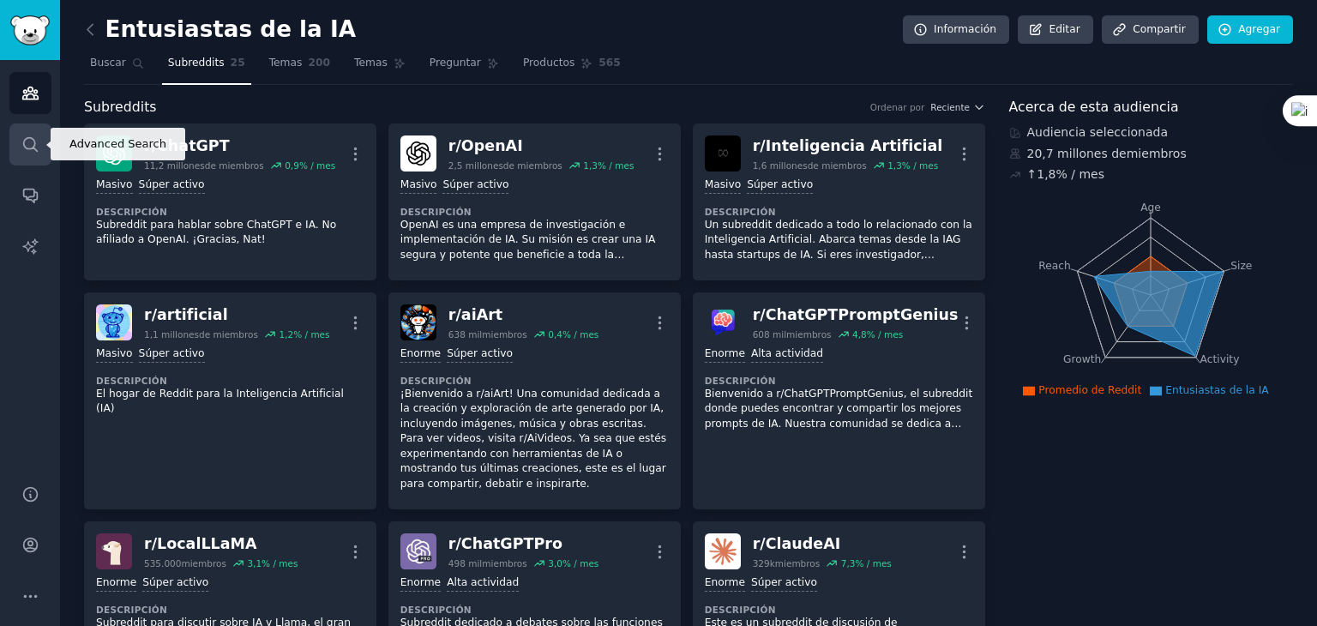
click at [36, 141] on icon "Barra lateral" at bounding box center [30, 144] width 18 height 18
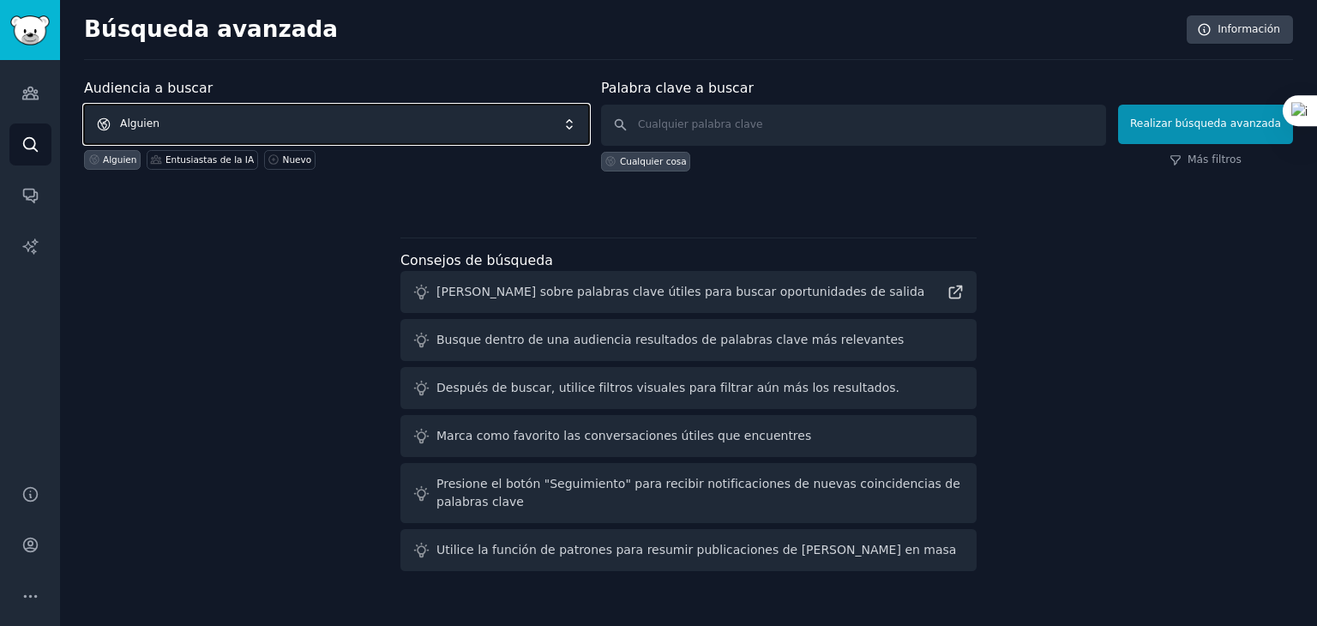
click at [254, 121] on span "Alguien" at bounding box center [336, 124] width 505 height 39
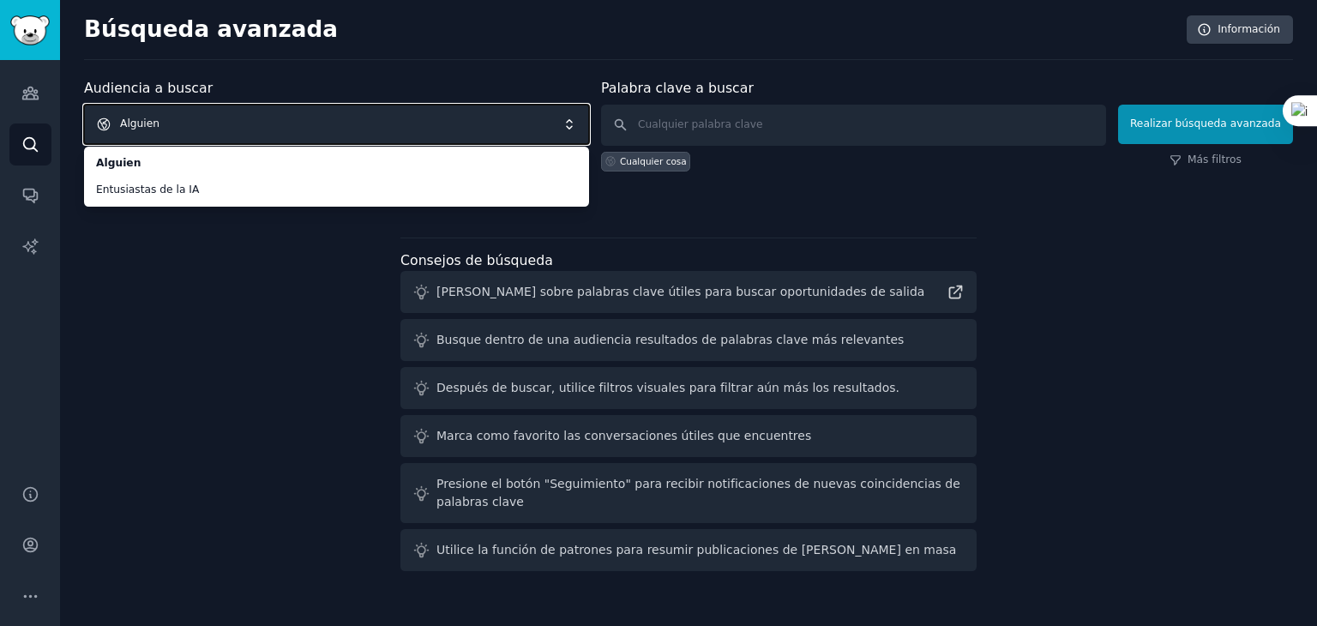
click at [206, 131] on span "Alguien" at bounding box center [336, 124] width 505 height 39
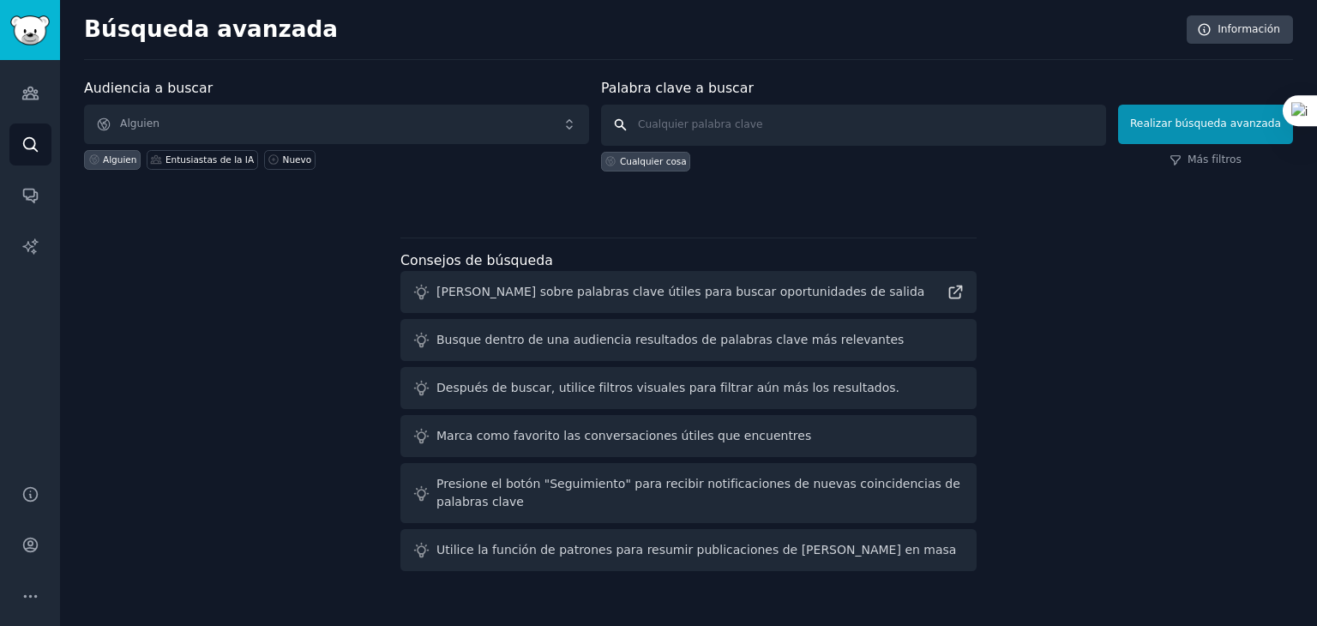
click at [672, 123] on input "text" at bounding box center [853, 125] width 505 height 41
type input "CROCHET"
click button "Realizar búsqueda avanzada" at bounding box center [1205, 124] width 175 height 39
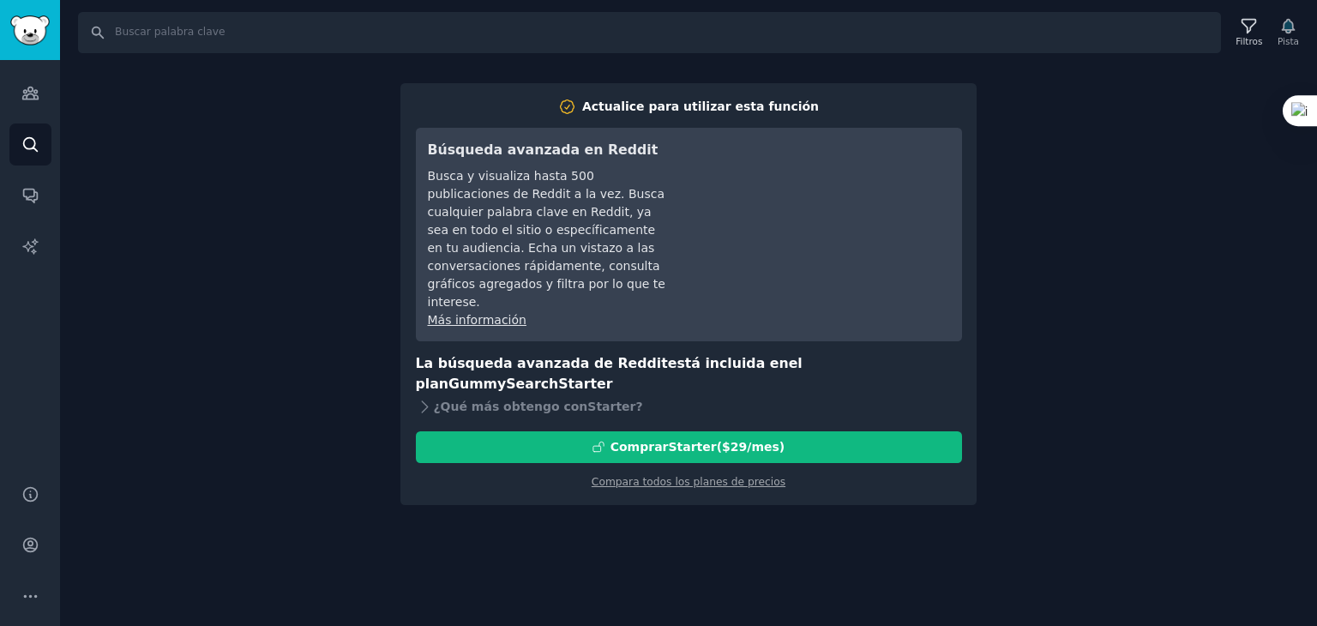
click at [230, 195] on div "Buscar Filtros Pista Actualice para utilizar esta función Búsqueda avanzada en …" at bounding box center [688, 313] width 1257 height 626
click at [20, 137] on link "Buscar" at bounding box center [30, 144] width 42 height 42
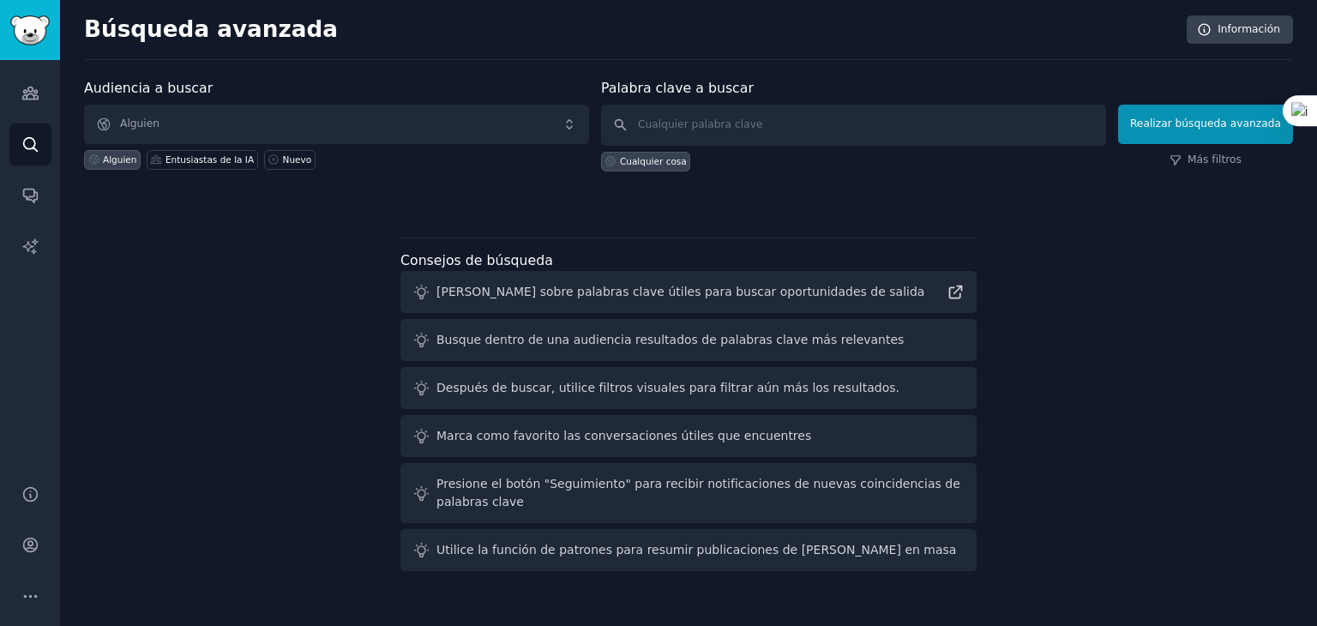
click at [247, 37] on font "Búsqueda avanzada" at bounding box center [211, 29] width 254 height 26
click at [27, 497] on icon "Barra lateral" at bounding box center [30, 494] width 18 height 18
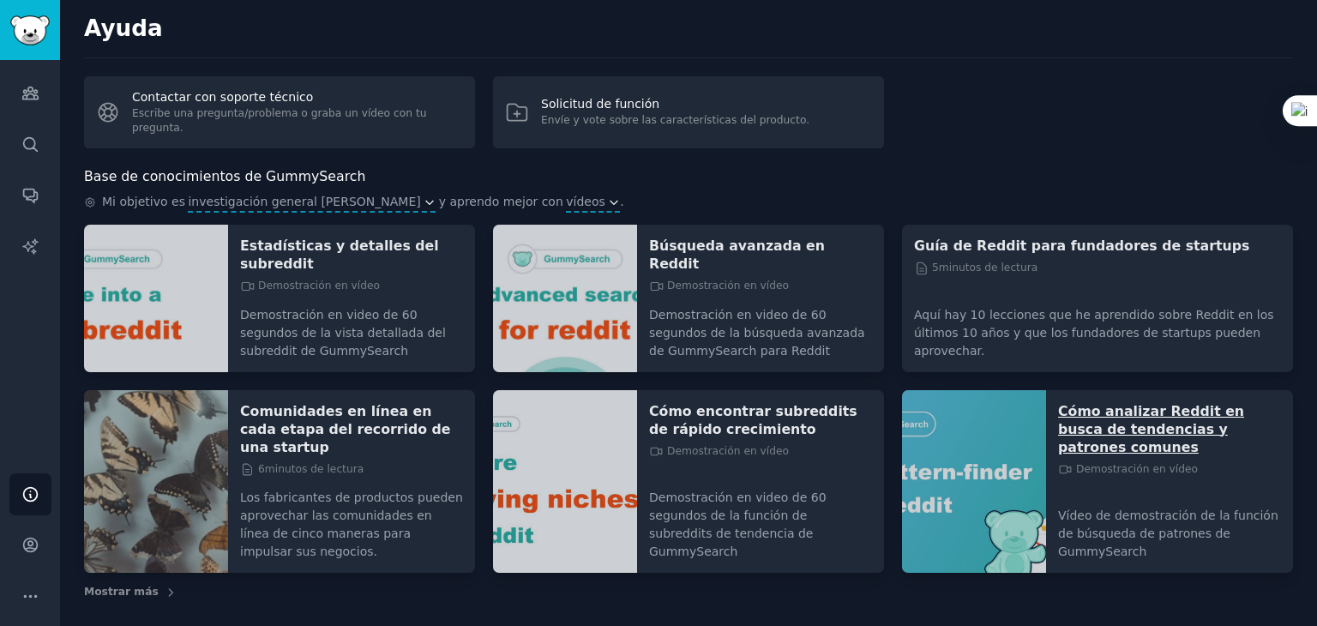
click at [1163, 409] on font "Cómo analizar Reddit en busca de tendencias y patrones comunes" at bounding box center [1151, 429] width 186 height 52
